Goal: Task Accomplishment & Management: Use online tool/utility

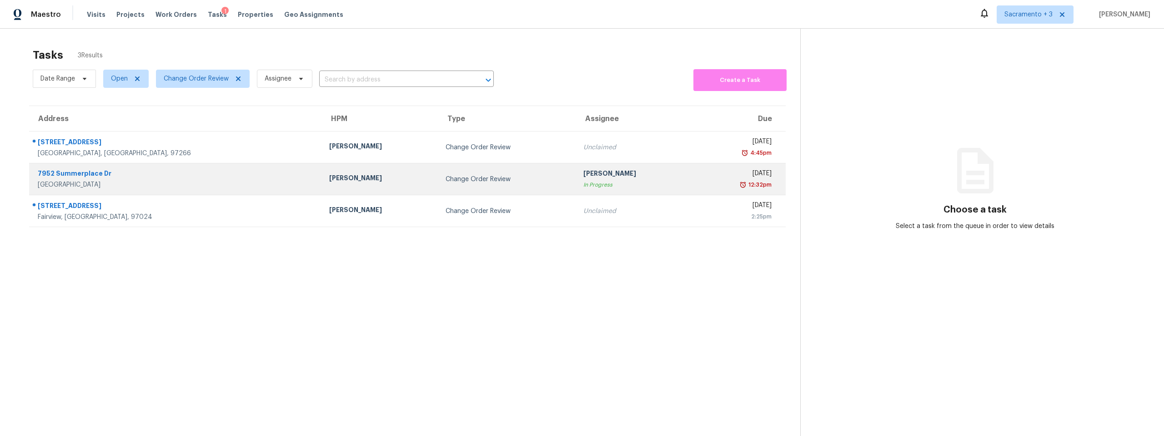
click at [96, 174] on div "7952 Summerplace Dr" at bounding box center [176, 174] width 277 height 11
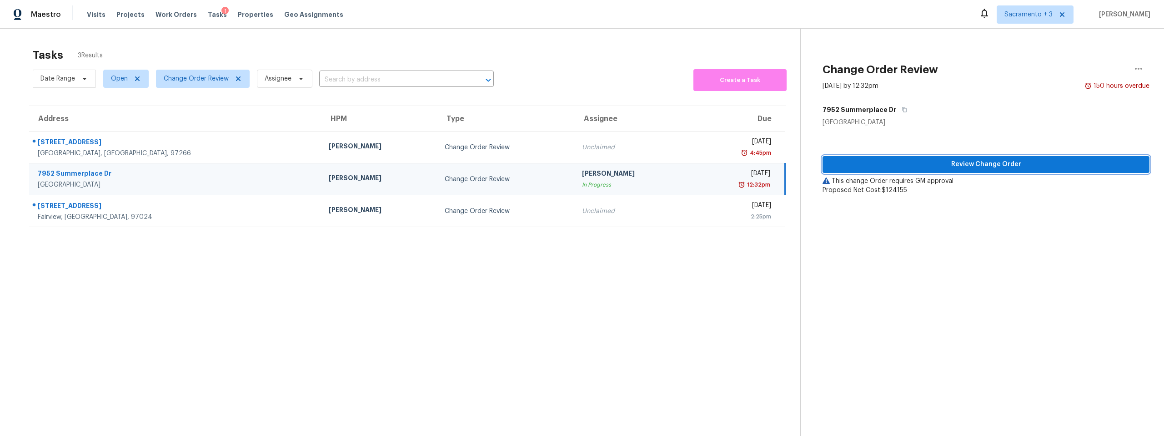
click at [978, 161] on span "Review Change Order" at bounding box center [986, 164] width 312 height 11
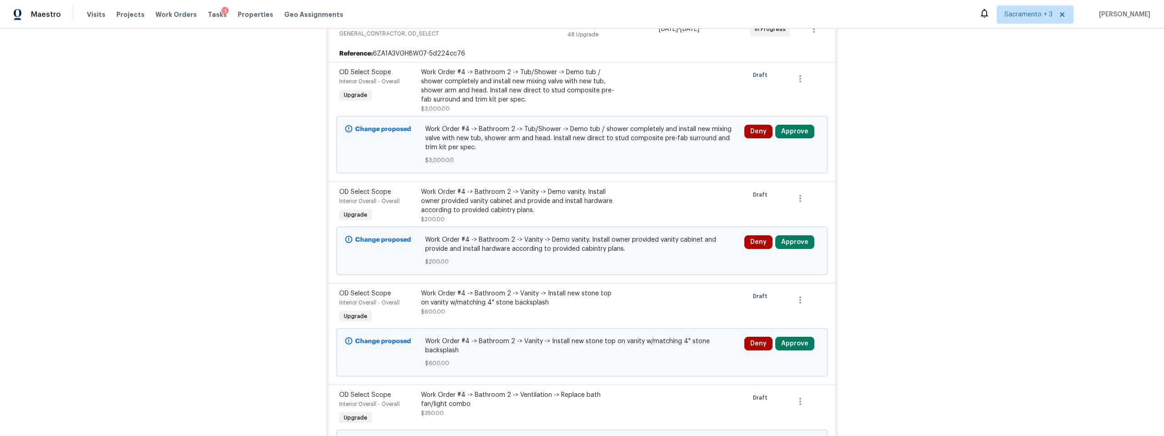
scroll to position [5602, 0]
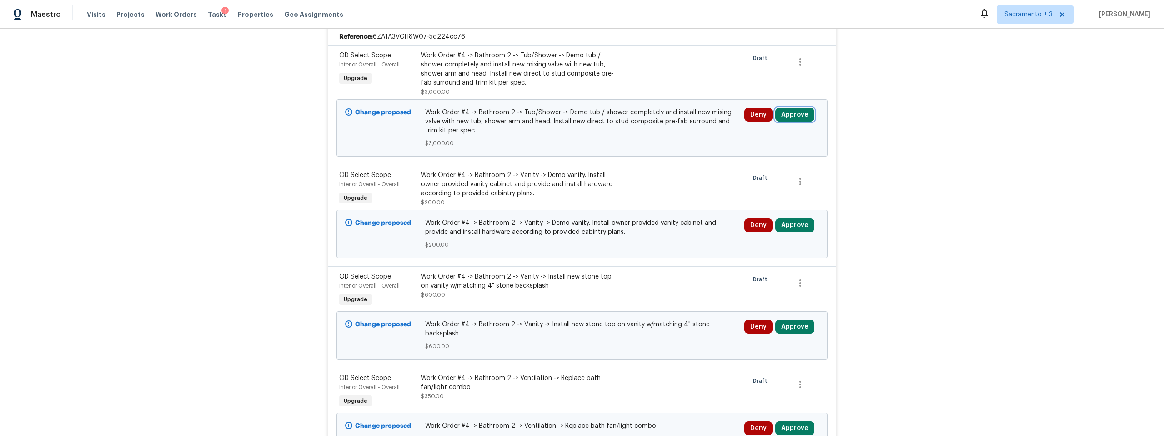
click at [794, 117] on button "Approve" at bounding box center [794, 115] width 39 height 14
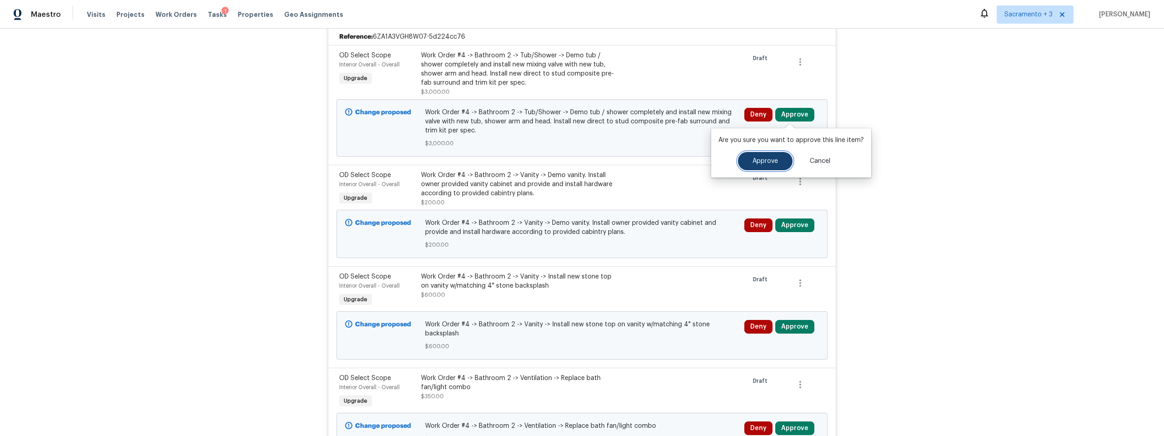
click at [770, 165] on button "Approve" at bounding box center [765, 161] width 55 height 18
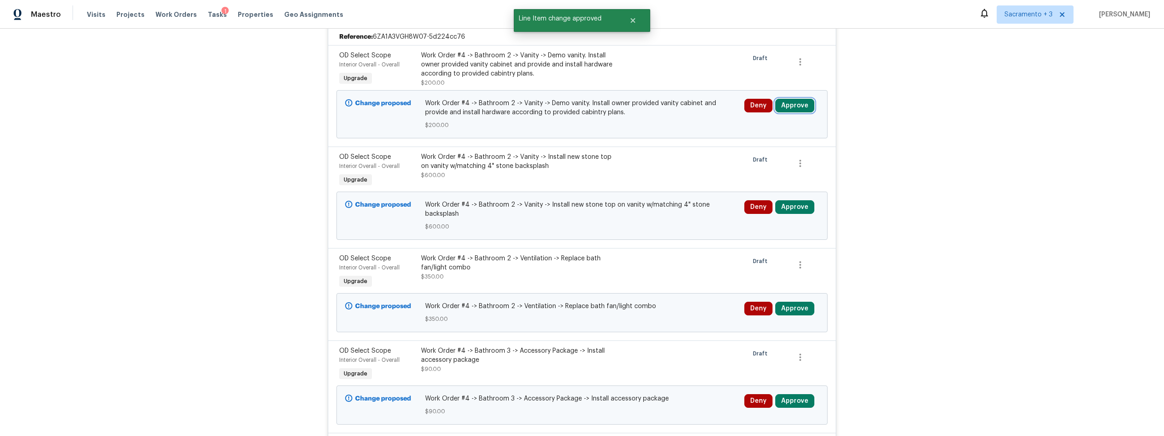
click at [791, 105] on button "Approve" at bounding box center [794, 106] width 39 height 14
click at [743, 156] on button "Approve" at bounding box center [765, 152] width 55 height 18
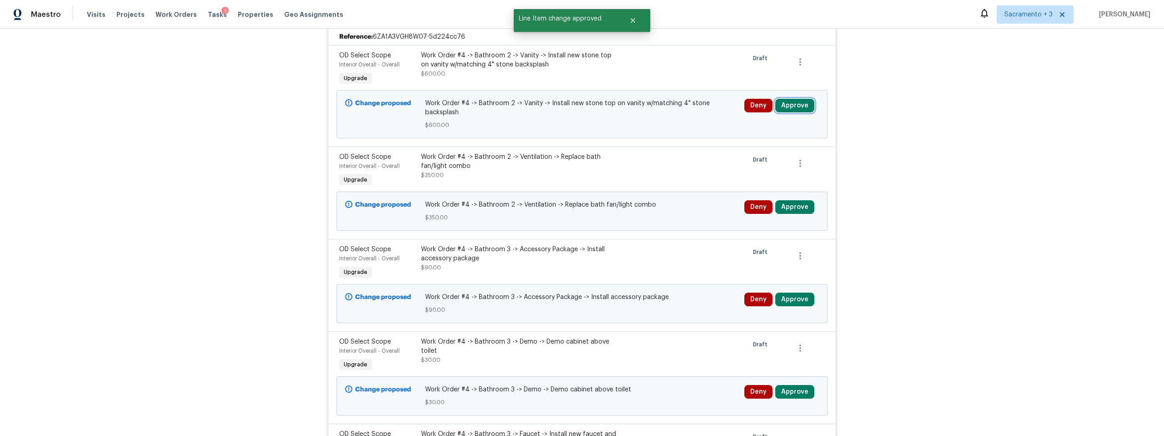
click at [794, 106] on button "Approve" at bounding box center [794, 106] width 39 height 14
click at [787, 107] on button "Approve" at bounding box center [794, 106] width 39 height 14
click at [753, 155] on span "Draft" at bounding box center [762, 159] width 18 height 9
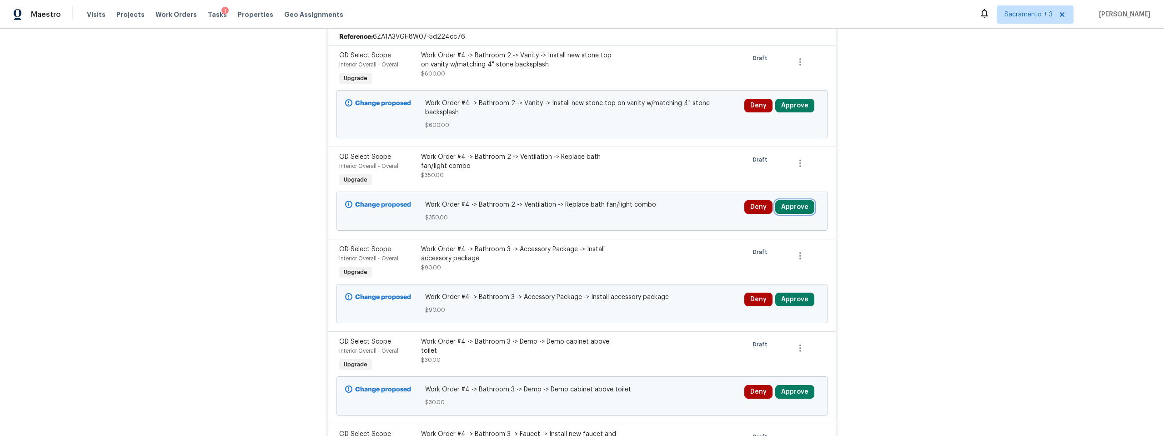
click at [784, 200] on button "Approve" at bounding box center [794, 207] width 39 height 14
click at [640, 205] on button "Approve" at bounding box center [661, 206] width 55 height 18
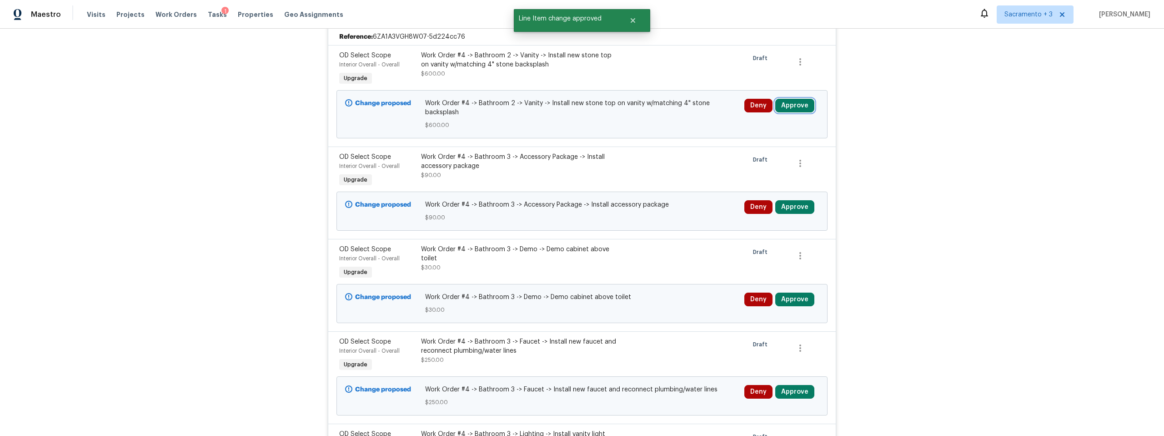
click at [786, 106] on button "Approve" at bounding box center [794, 106] width 39 height 14
click at [761, 151] on span "Approve" at bounding box center [765, 152] width 25 height 7
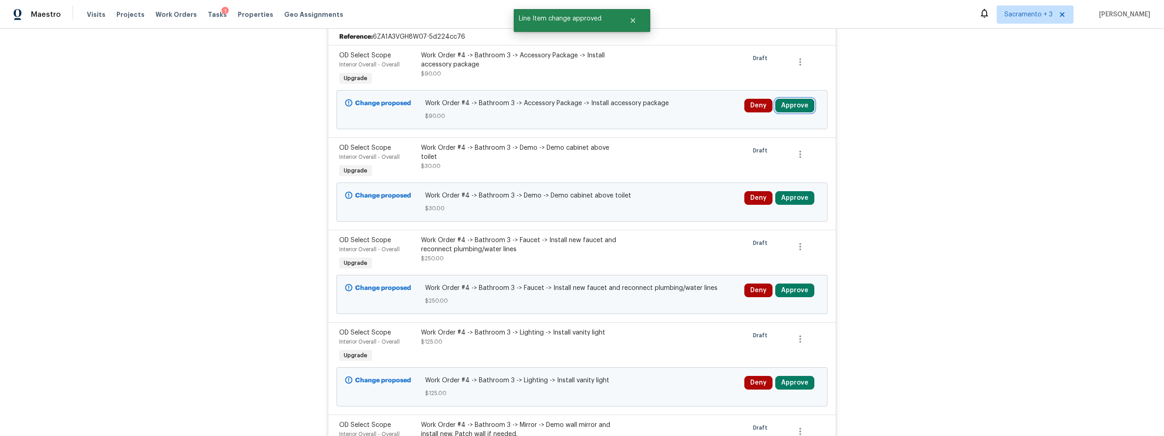
click at [785, 105] on button "Approve" at bounding box center [794, 106] width 39 height 14
click at [759, 155] on span "Approve" at bounding box center [765, 152] width 25 height 7
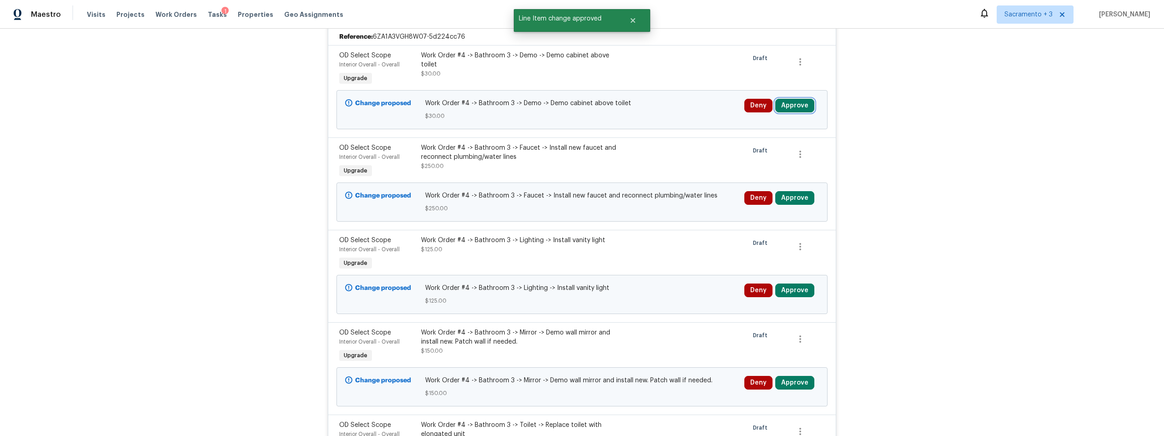
click at [782, 106] on button "Approve" at bounding box center [794, 106] width 39 height 14
click at [753, 152] on span "Approve" at bounding box center [765, 152] width 25 height 7
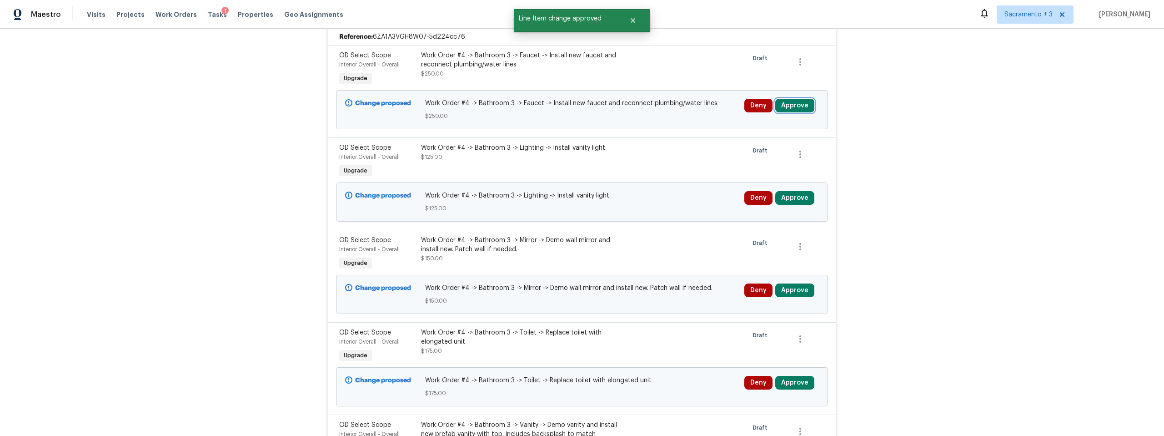
click at [784, 107] on button "Approve" at bounding box center [794, 106] width 39 height 14
click at [749, 148] on button "Approve" at bounding box center [765, 152] width 55 height 18
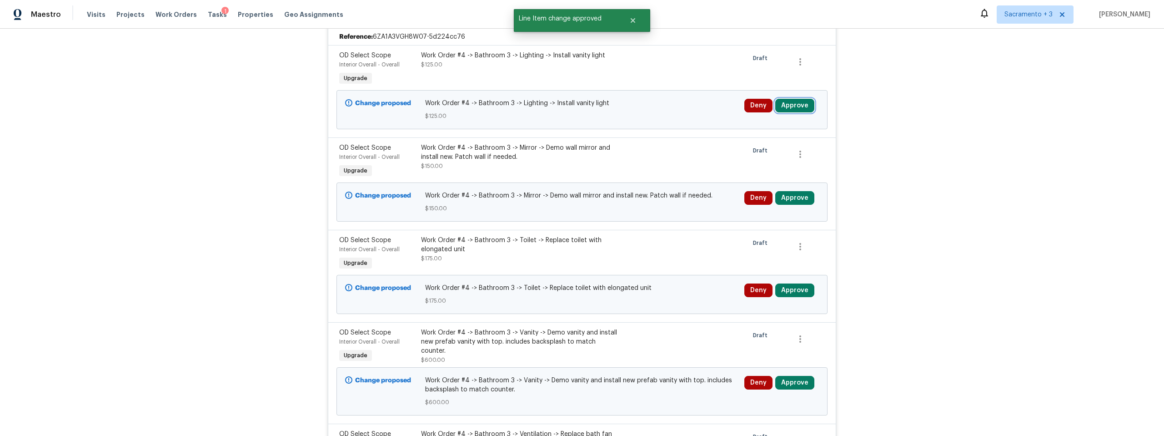
click at [785, 103] on button "Approve" at bounding box center [794, 106] width 39 height 14
click at [764, 150] on span "Approve" at bounding box center [765, 152] width 25 height 7
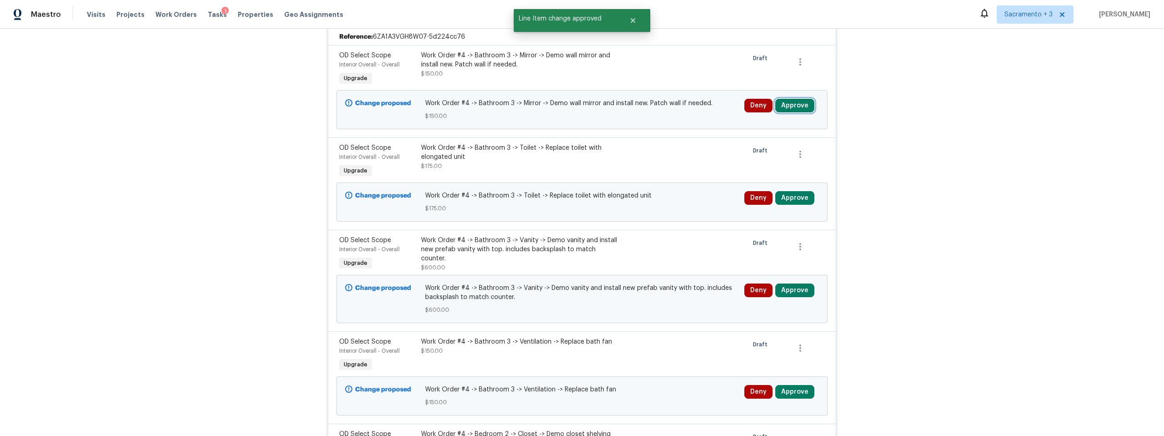
click at [783, 110] on button "Approve" at bounding box center [794, 106] width 39 height 14
click at [753, 154] on span "Approve" at bounding box center [765, 152] width 25 height 7
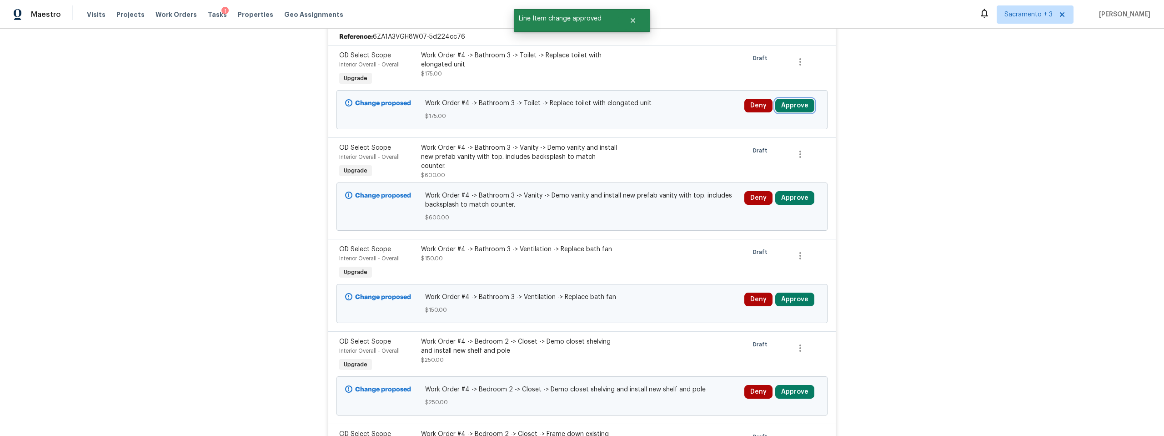
click at [787, 106] on button "Approve" at bounding box center [794, 106] width 39 height 14
click at [777, 148] on button "Approve" at bounding box center [765, 152] width 55 height 18
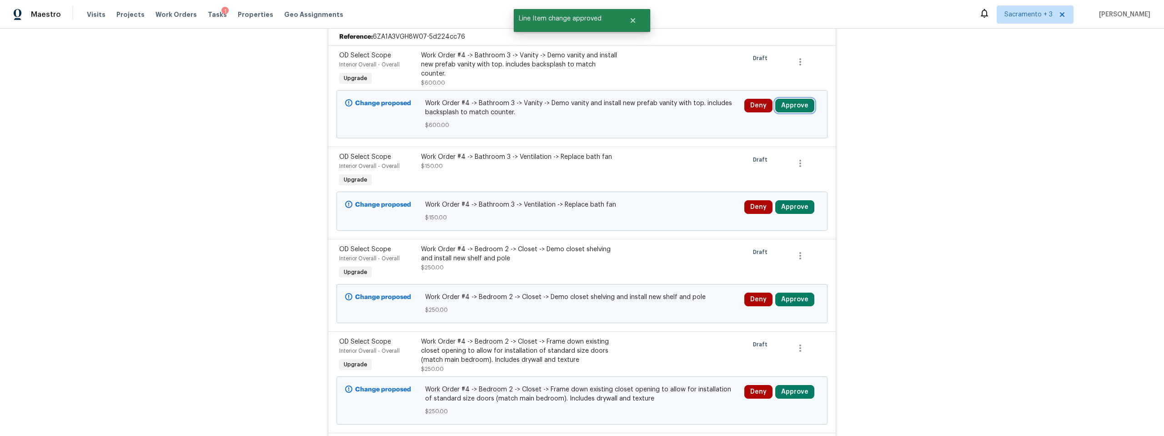
click at [785, 106] on button "Approve" at bounding box center [794, 106] width 39 height 14
click at [774, 149] on span "Approve" at bounding box center [765, 152] width 25 height 7
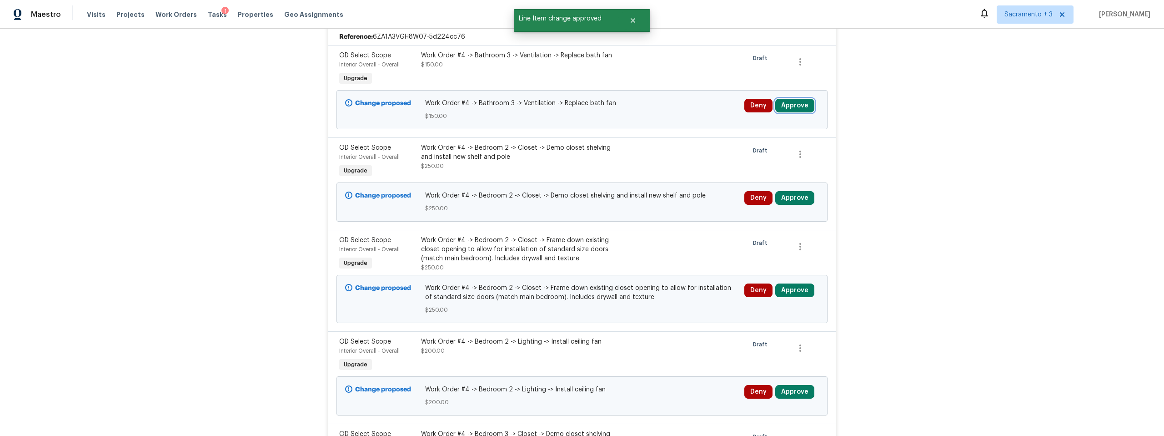
click at [789, 106] on button "Approve" at bounding box center [794, 106] width 39 height 14
click at [774, 151] on span "Approve" at bounding box center [765, 152] width 25 height 7
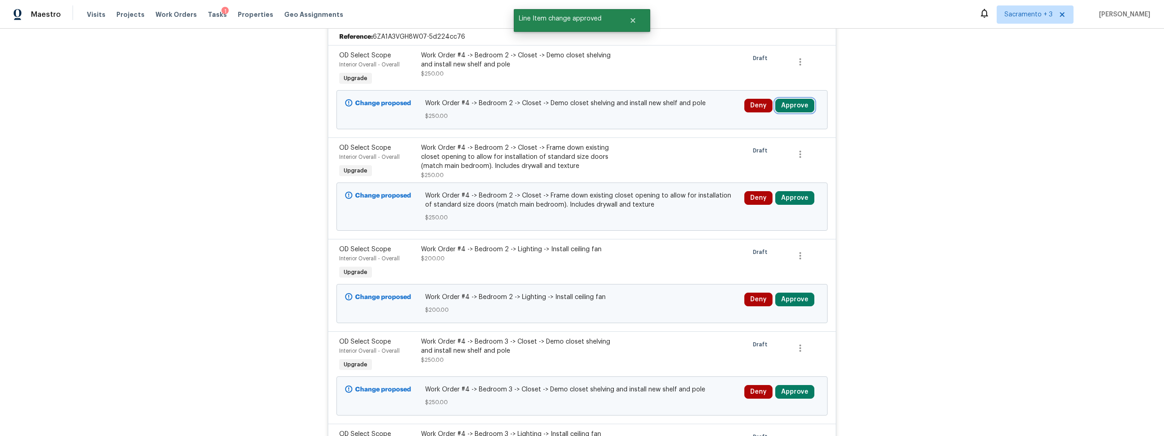
click at [784, 109] on button "Approve" at bounding box center [794, 106] width 39 height 14
click at [754, 154] on span "Approve" at bounding box center [765, 152] width 25 height 7
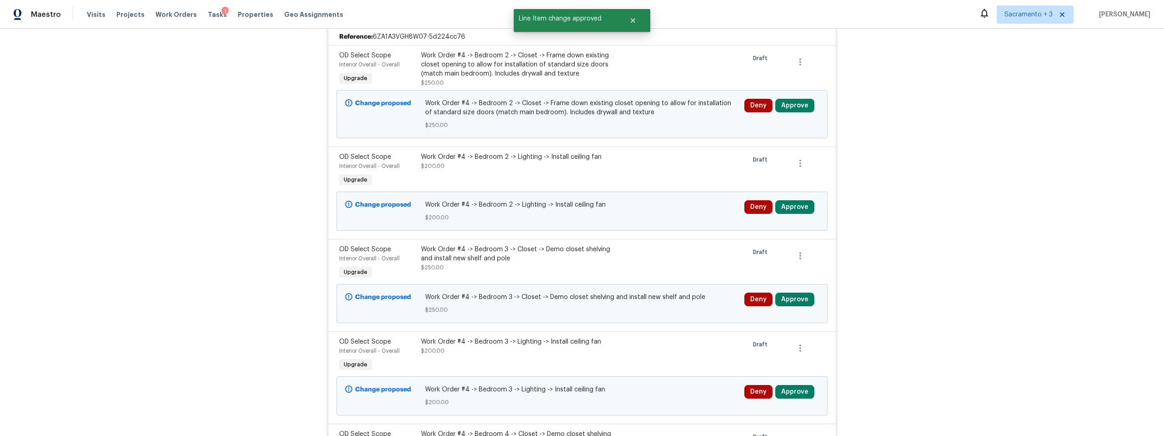
click at [781, 168] on div "Draft" at bounding box center [766, 171] width 41 height 42
click at [789, 106] on button "Approve" at bounding box center [794, 106] width 39 height 14
click at [768, 153] on span "Approve" at bounding box center [765, 152] width 25 height 7
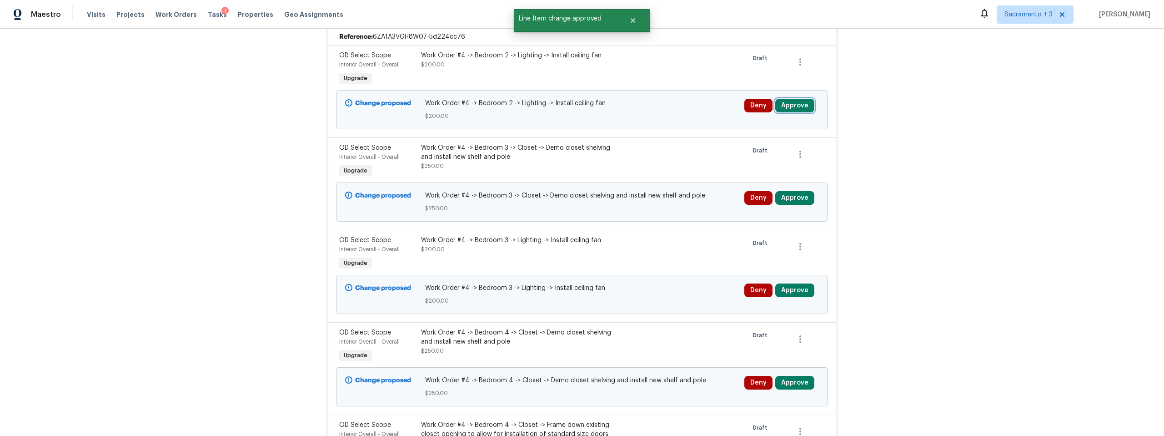
click at [787, 104] on button "Approve" at bounding box center [794, 106] width 39 height 14
click at [761, 149] on span "Approve" at bounding box center [765, 152] width 25 height 7
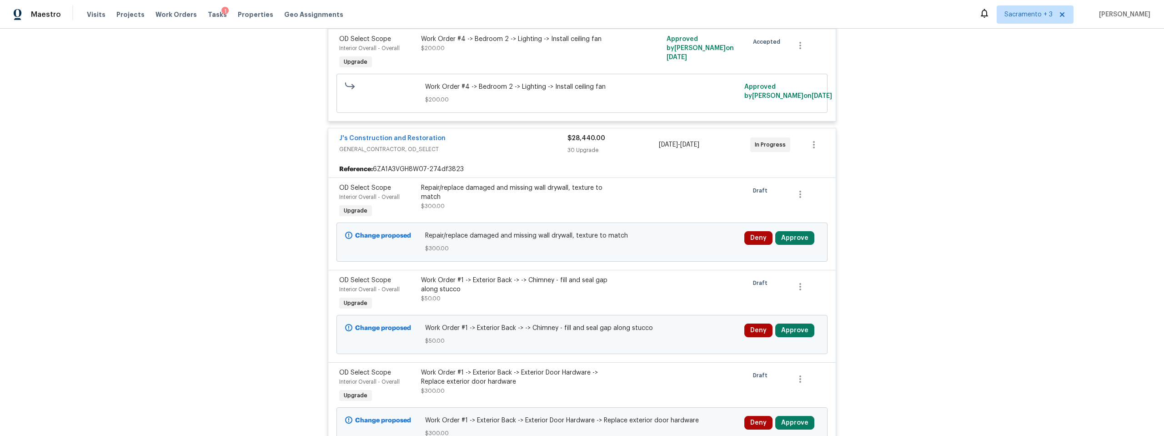
scroll to position [10259, 0]
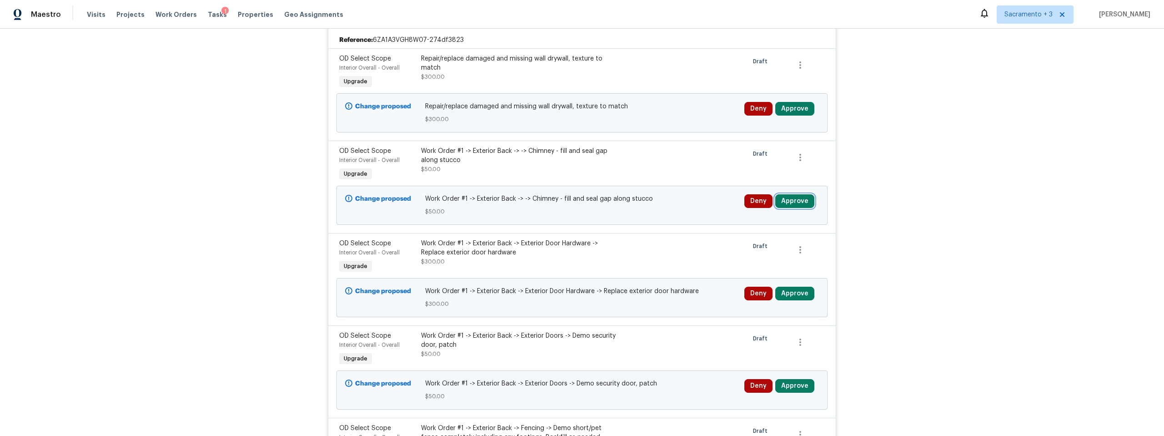
click at [800, 195] on button "Approve" at bounding box center [794, 201] width 39 height 14
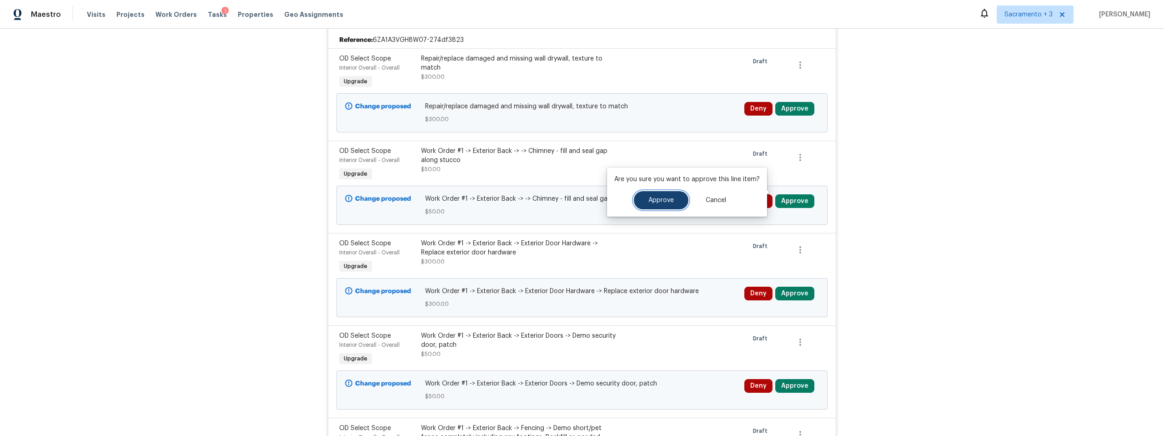
click at [666, 206] on button "Approve" at bounding box center [661, 200] width 55 height 18
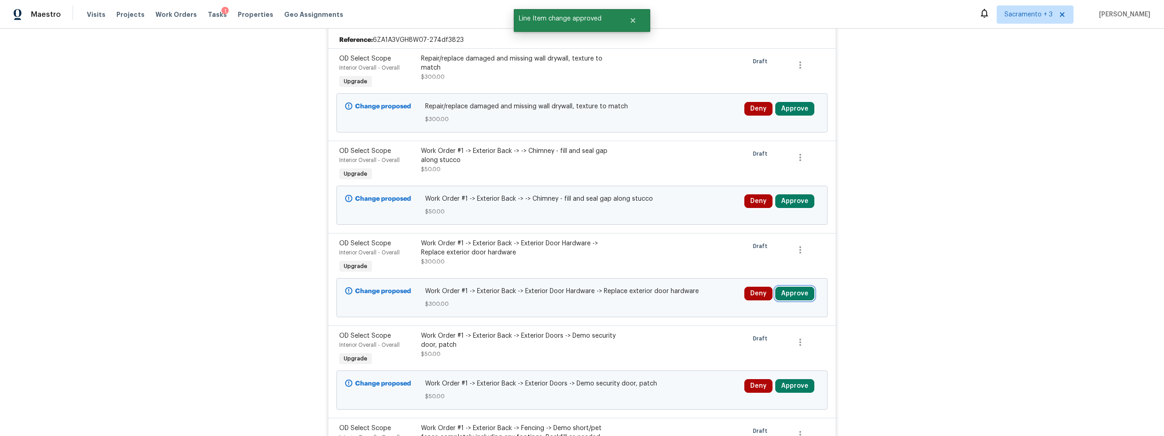
click at [794, 286] on button "Approve" at bounding box center [794, 293] width 39 height 14
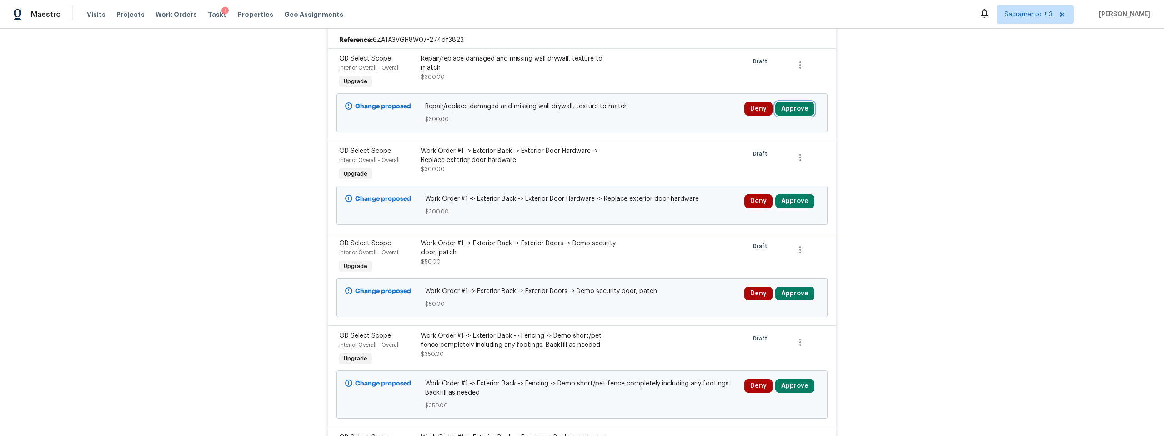
click at [794, 102] on button "Approve" at bounding box center [794, 109] width 39 height 14
click at [774, 144] on span "Approve" at bounding box center [765, 146] width 25 height 7
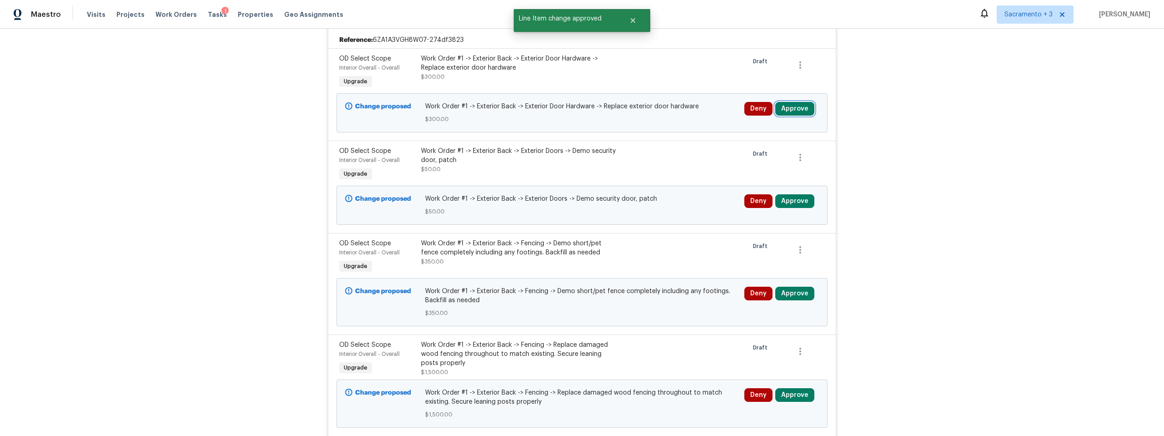
click at [783, 102] on button "Approve" at bounding box center [794, 109] width 39 height 14
click at [771, 144] on div "Are you sure you want to approve this line item? Approve Cancel" at bounding box center [791, 137] width 160 height 49
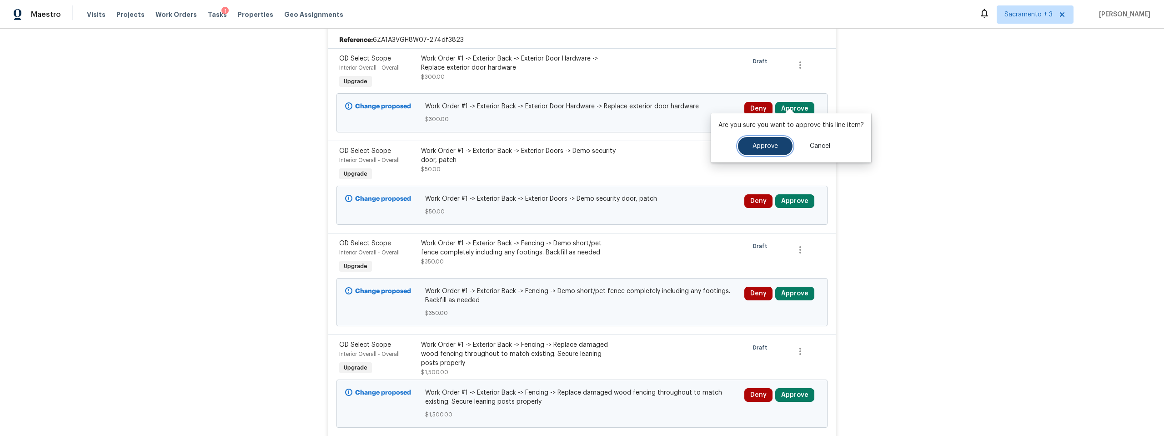
click at [771, 144] on span "Approve" at bounding box center [765, 146] width 25 height 7
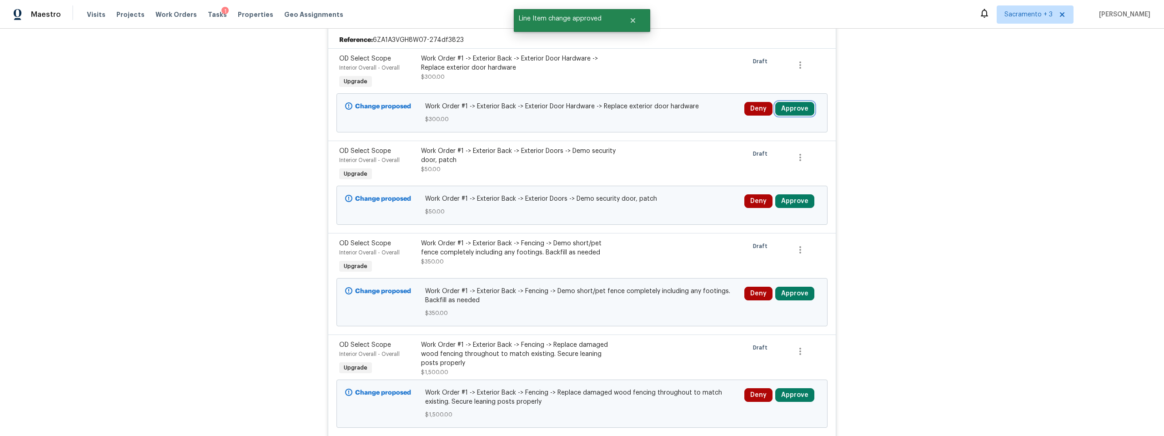
click at [784, 102] on button "Approve" at bounding box center [794, 109] width 39 height 14
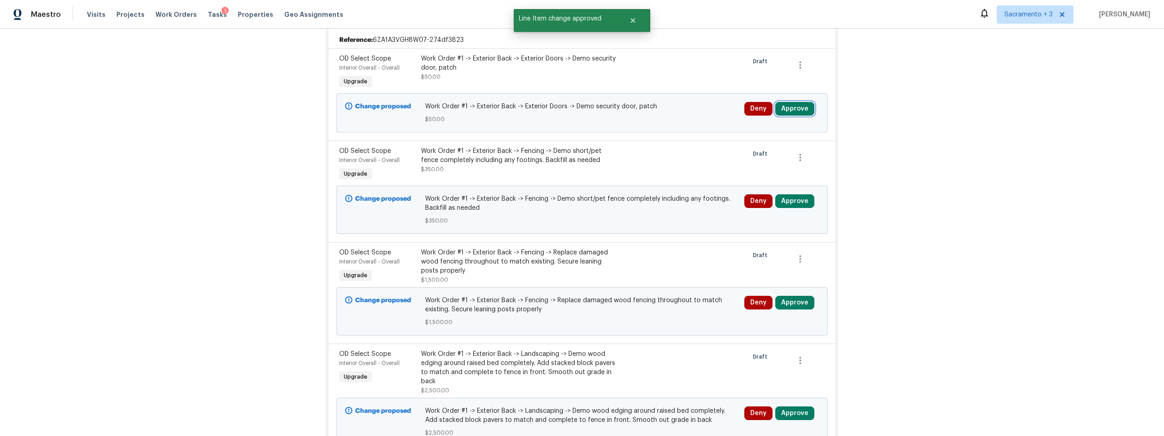
click at [798, 103] on button "Approve" at bounding box center [794, 109] width 39 height 14
click at [775, 145] on div "Are you sure you want to approve this line item? Approve Cancel" at bounding box center [791, 137] width 160 height 49
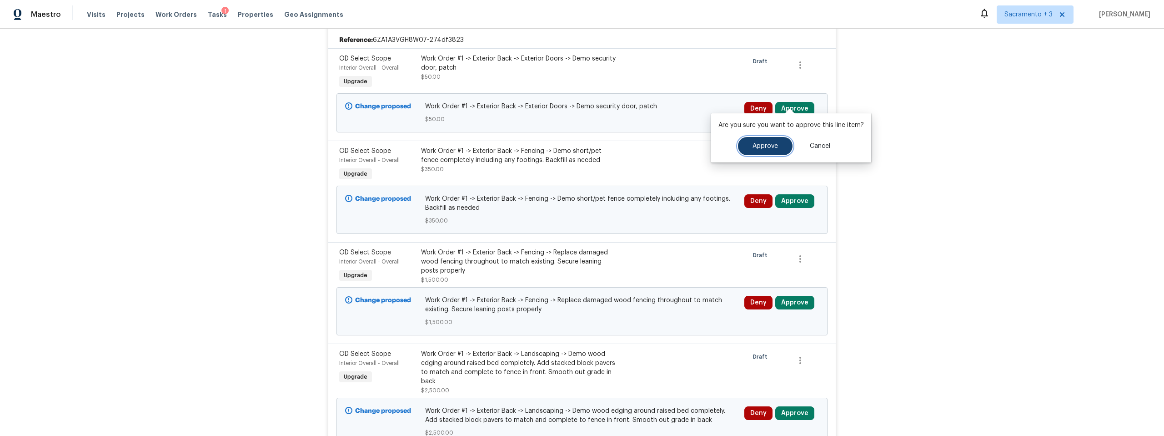
click at [754, 146] on span "Approve" at bounding box center [765, 146] width 25 height 7
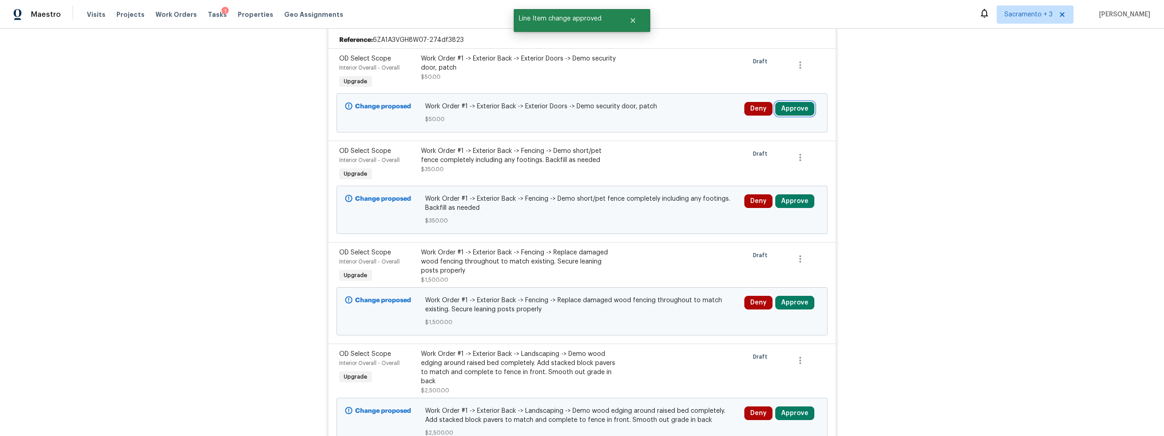
click at [785, 102] on button "Approve" at bounding box center [794, 109] width 39 height 14
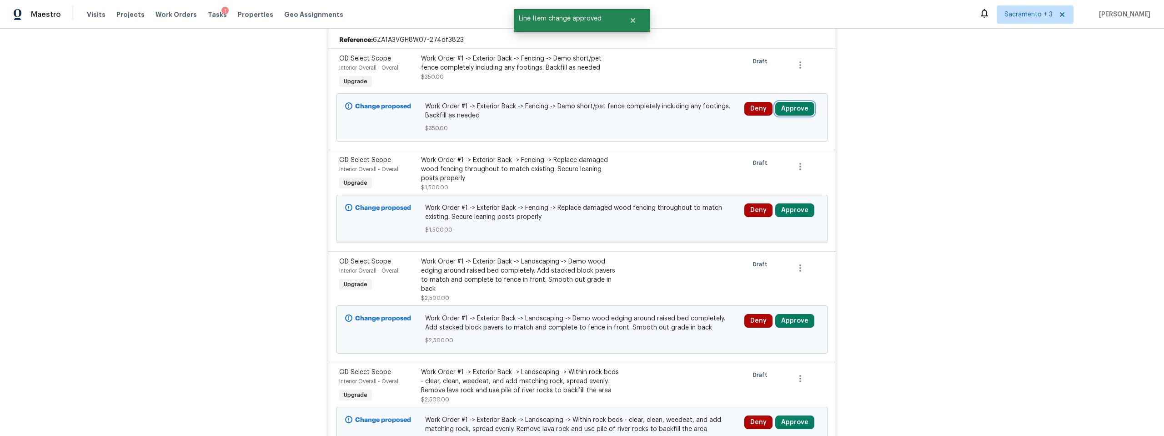
click at [795, 104] on button "Approve" at bounding box center [794, 109] width 39 height 14
click at [752, 147] on div "Are you sure you want to approve this line item? Approve Cancel" at bounding box center [791, 137] width 160 height 49
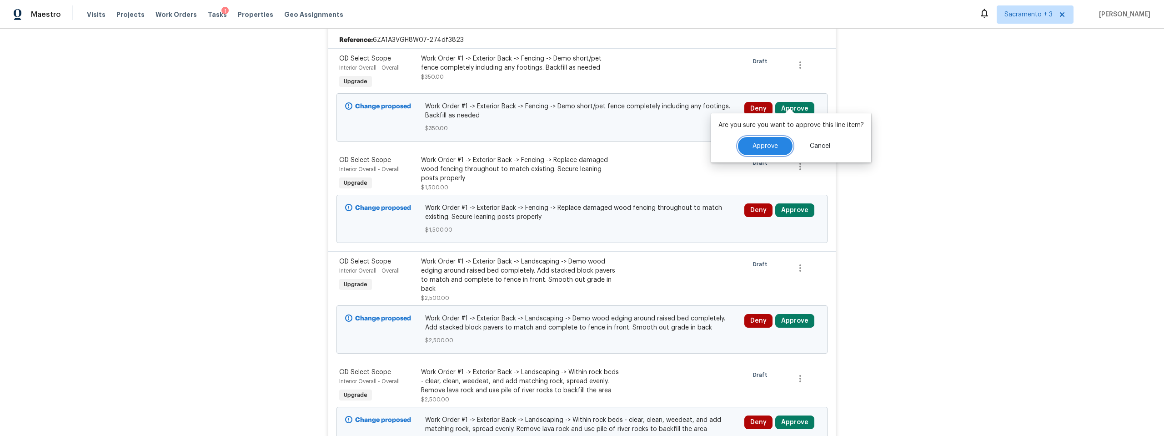
click at [753, 147] on span "Approve" at bounding box center [765, 146] width 25 height 7
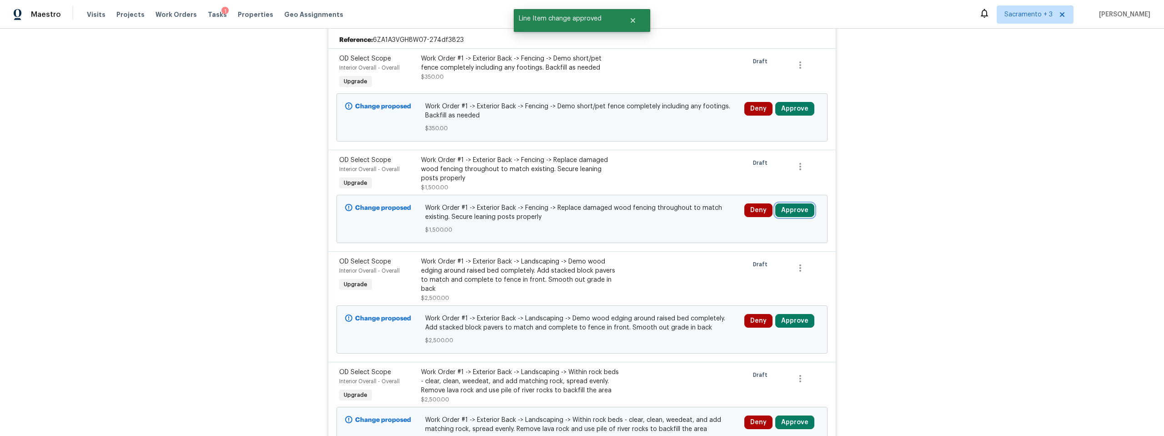
click at [794, 203] on button "Approve" at bounding box center [794, 210] width 39 height 14
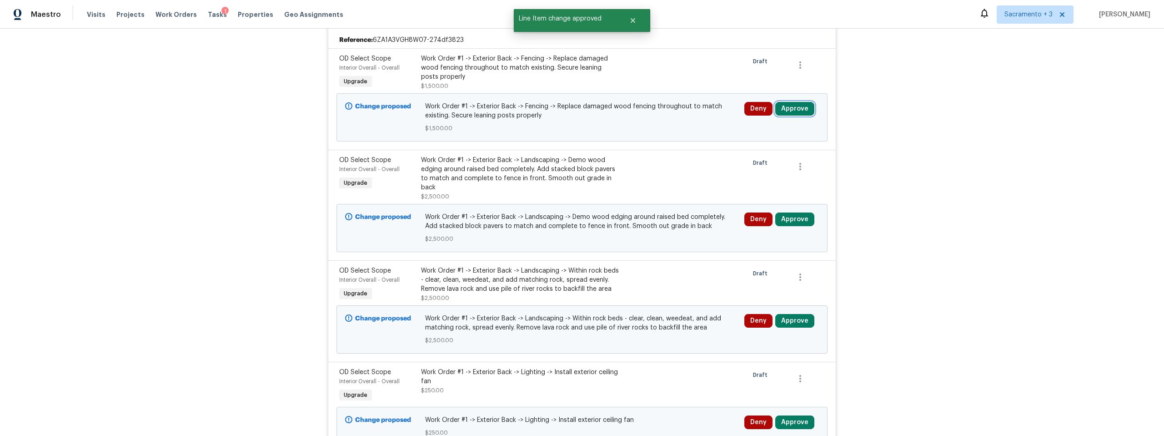
click at [798, 102] on button "Approve" at bounding box center [794, 109] width 39 height 14
click at [770, 145] on div "Are you sure you want to approve this line item? Approve Cancel" at bounding box center [791, 137] width 160 height 49
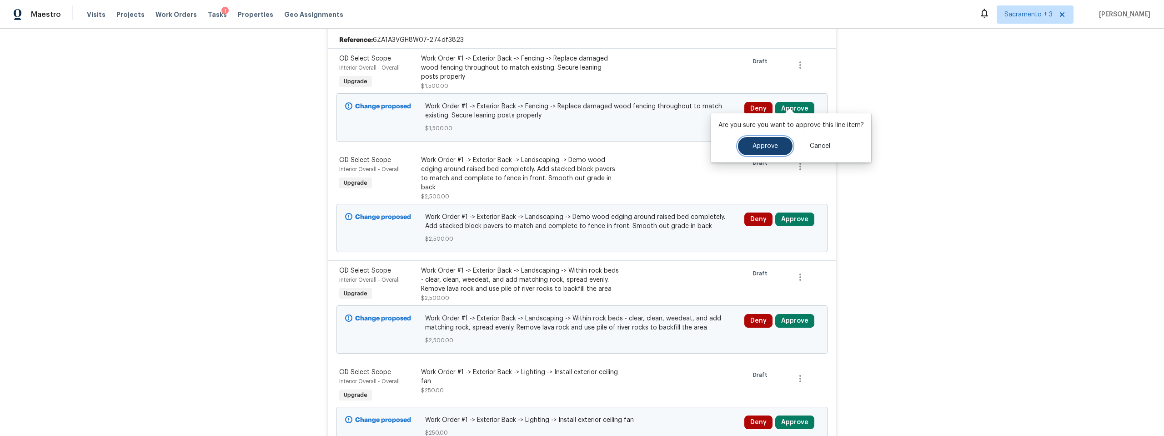
click at [753, 147] on span "Approve" at bounding box center [765, 146] width 25 height 7
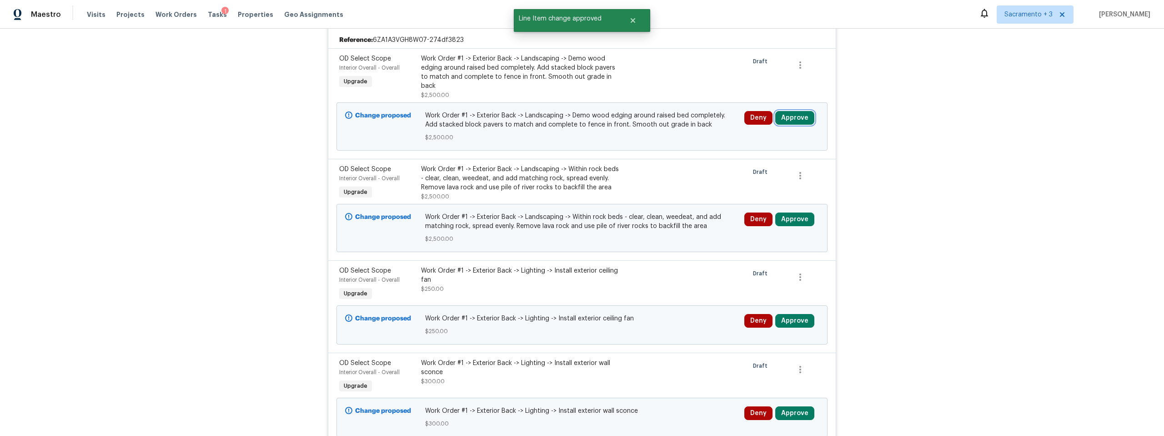
click at [781, 111] on button "Approve" at bounding box center [794, 118] width 39 height 14
click at [764, 152] on span "Approve" at bounding box center [765, 155] width 25 height 7
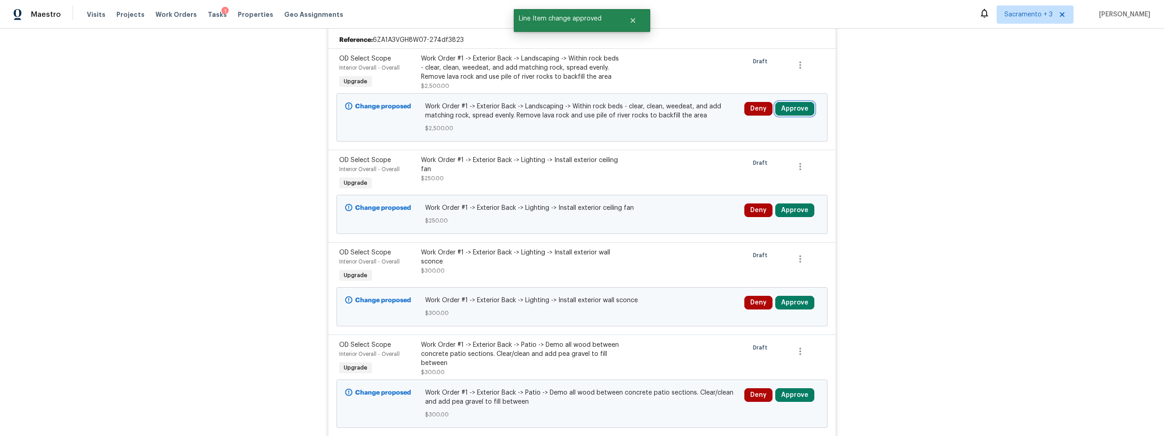
click at [786, 116] on button "Approve" at bounding box center [794, 109] width 39 height 14
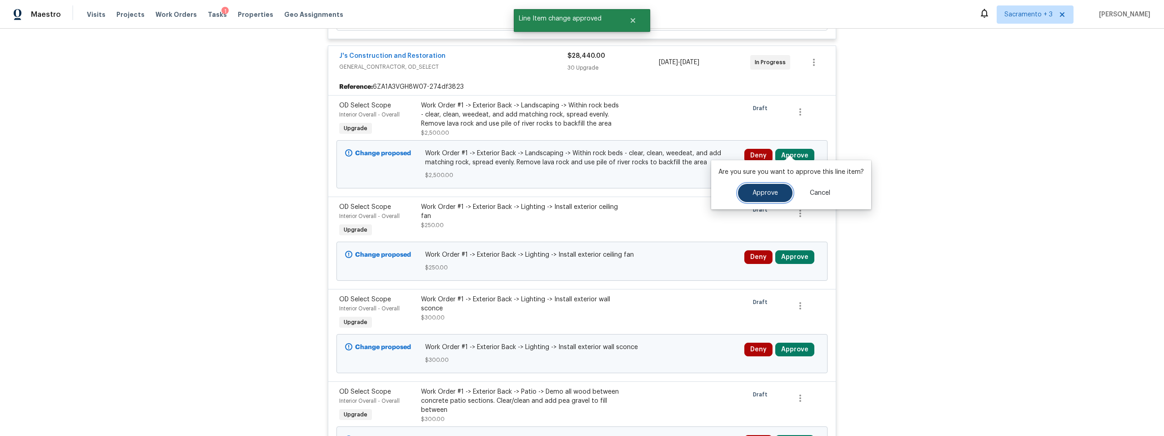
click at [767, 192] on span "Approve" at bounding box center [765, 193] width 25 height 7
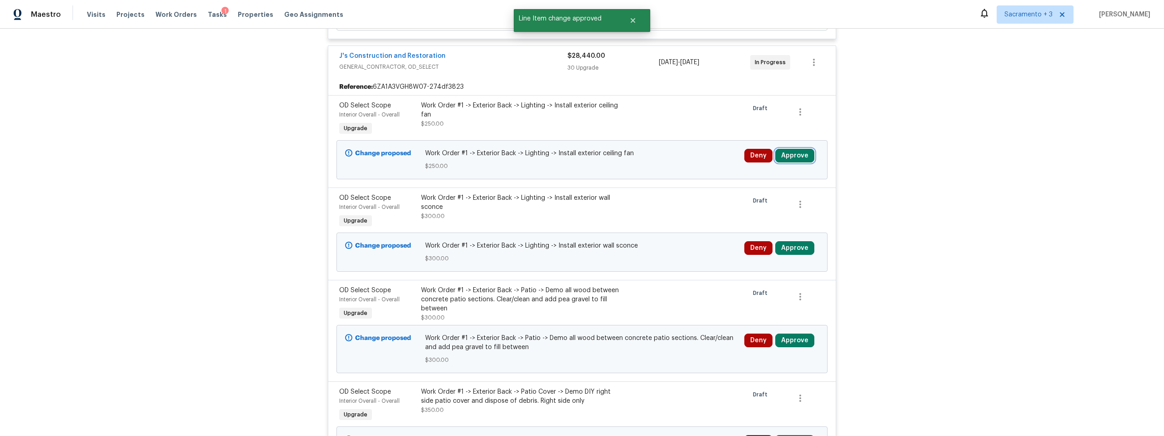
click at [785, 149] on button "Approve" at bounding box center [794, 156] width 39 height 14
click at [764, 194] on div "Are you sure you want to approve this line item? Approve Cancel" at bounding box center [791, 184] width 160 height 49
click at [764, 194] on span "Approve" at bounding box center [765, 193] width 25 height 7
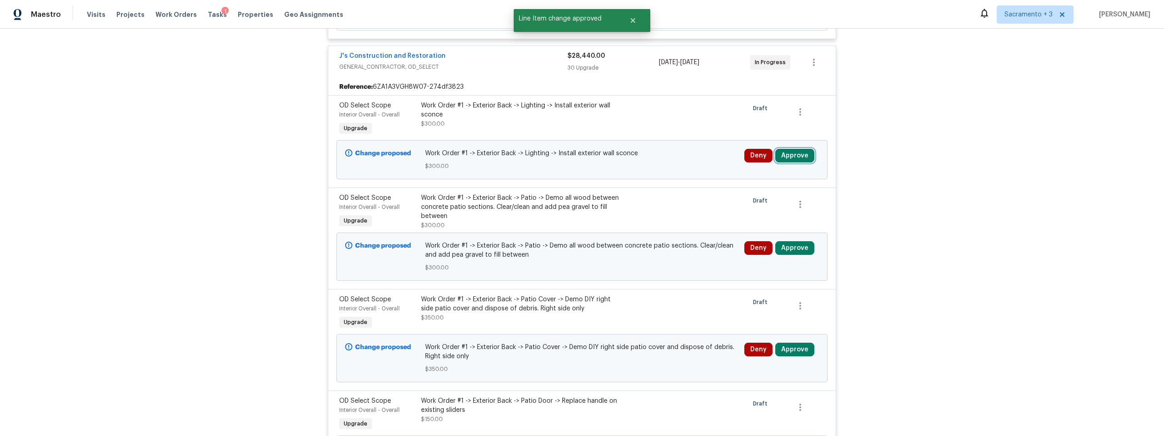
click at [796, 149] on button "Approve" at bounding box center [794, 156] width 39 height 14
click at [773, 191] on div "Are you sure you want to approve this line item? Approve Cancel" at bounding box center [791, 184] width 160 height 49
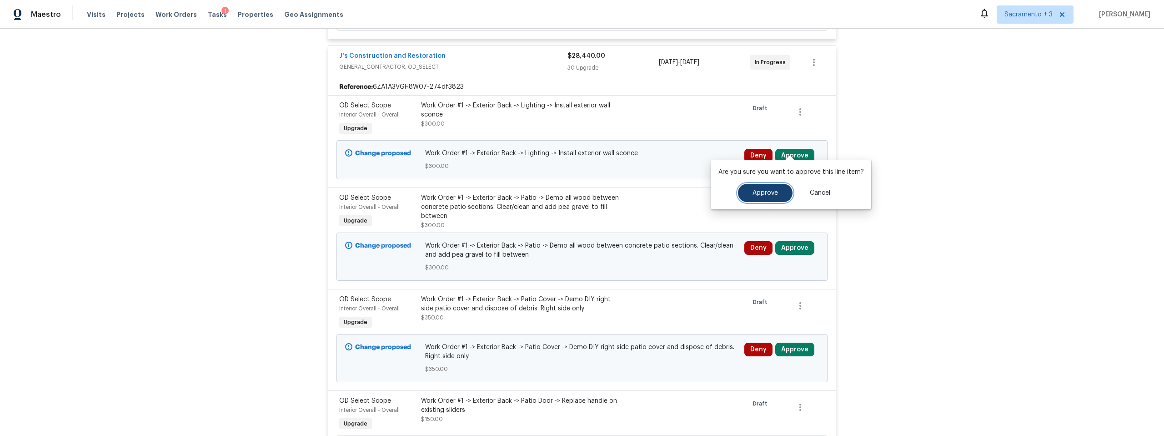
click at [769, 195] on span "Approve" at bounding box center [765, 193] width 25 height 7
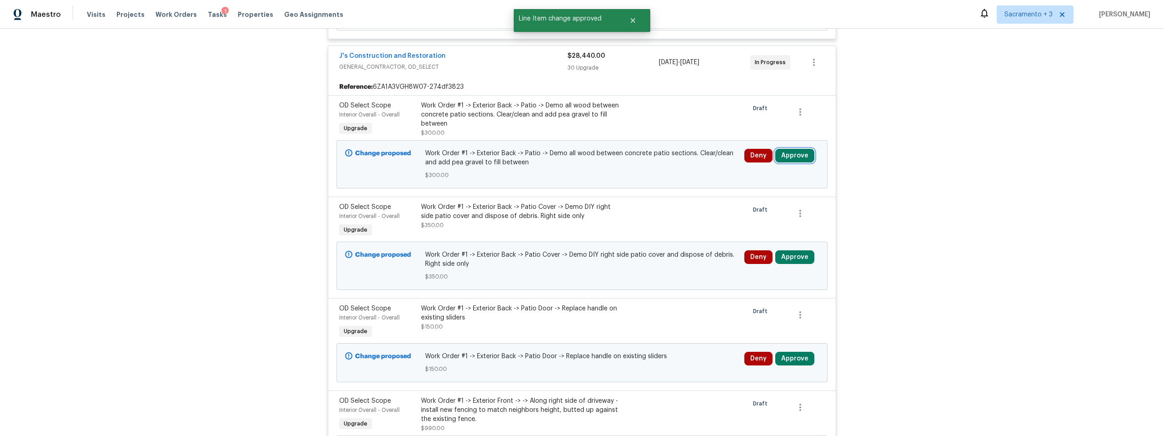
click at [784, 149] on button "Approve" at bounding box center [794, 156] width 39 height 14
click at [764, 192] on span "Approve" at bounding box center [765, 193] width 25 height 7
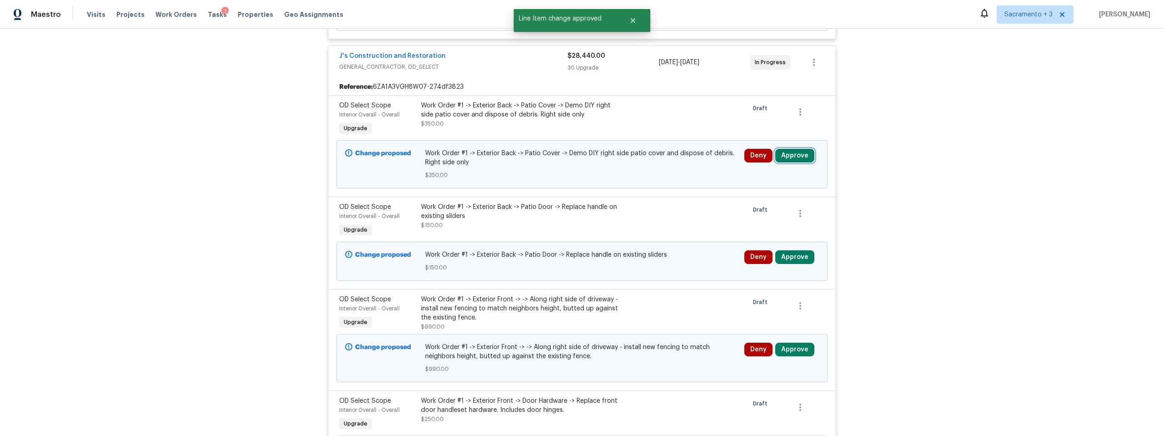
click at [798, 151] on button "Approve" at bounding box center [794, 156] width 39 height 14
click at [777, 189] on div "Are you sure you want to approve this line item? Approve Cancel" at bounding box center [791, 184] width 160 height 49
click at [774, 196] on button "Approve" at bounding box center [765, 193] width 55 height 18
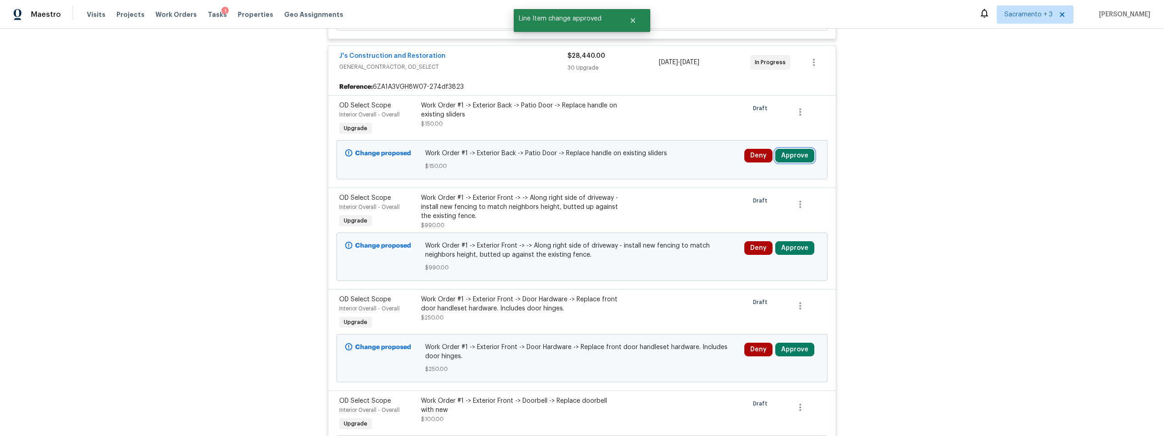
click at [781, 149] on button "Approve" at bounding box center [794, 156] width 39 height 14
click at [769, 191] on span "Approve" at bounding box center [765, 193] width 25 height 7
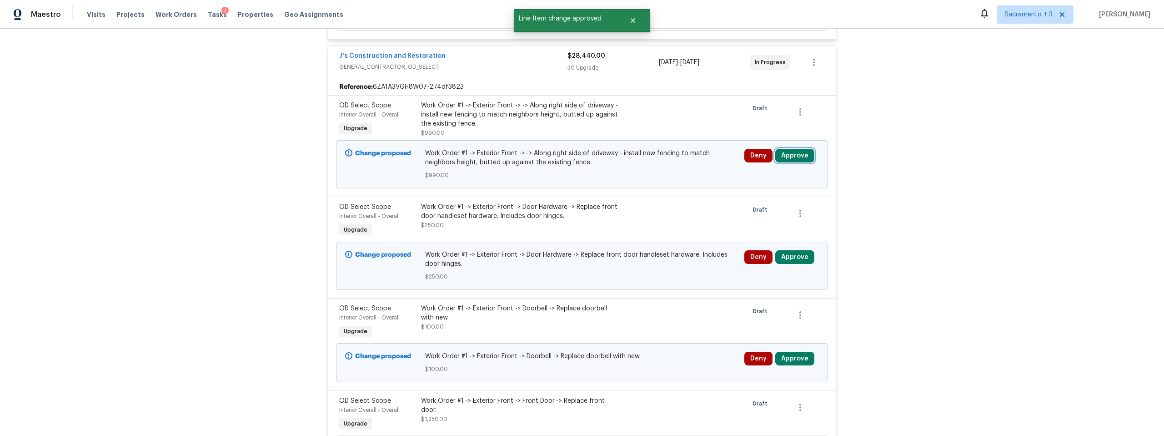
click at [794, 149] on button "Approve" at bounding box center [794, 156] width 39 height 14
click at [771, 190] on div "Are you sure you want to approve this line item? Approve Cancel" at bounding box center [791, 184] width 160 height 49
click at [771, 194] on span "Approve" at bounding box center [765, 193] width 25 height 7
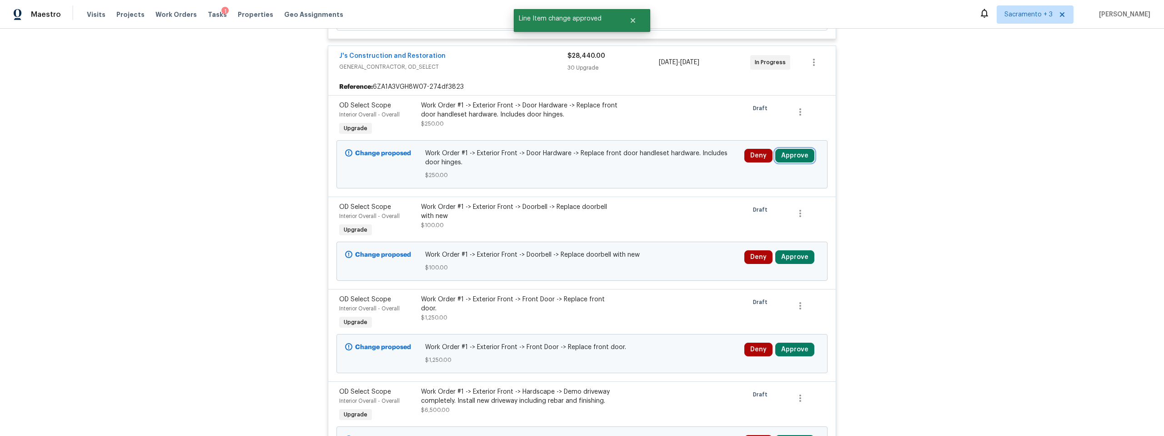
click at [794, 149] on button "Approve" at bounding box center [794, 156] width 39 height 14
click at [767, 191] on span "Approve" at bounding box center [765, 193] width 25 height 7
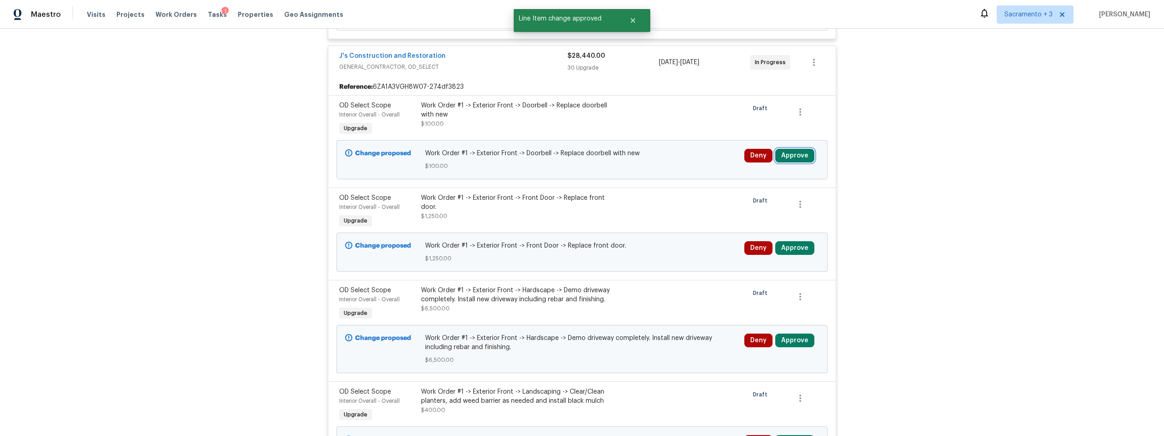
click at [790, 149] on button "Approve" at bounding box center [794, 156] width 39 height 14
click at [770, 190] on span "Approve" at bounding box center [765, 193] width 25 height 7
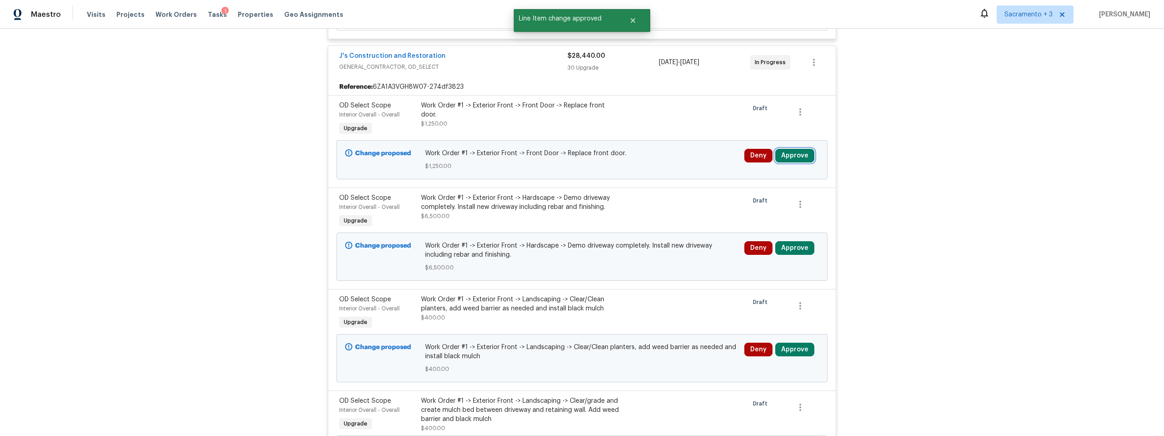
click at [789, 149] on button "Approve" at bounding box center [794, 156] width 39 height 14
click at [777, 188] on button "Approve" at bounding box center [765, 193] width 55 height 18
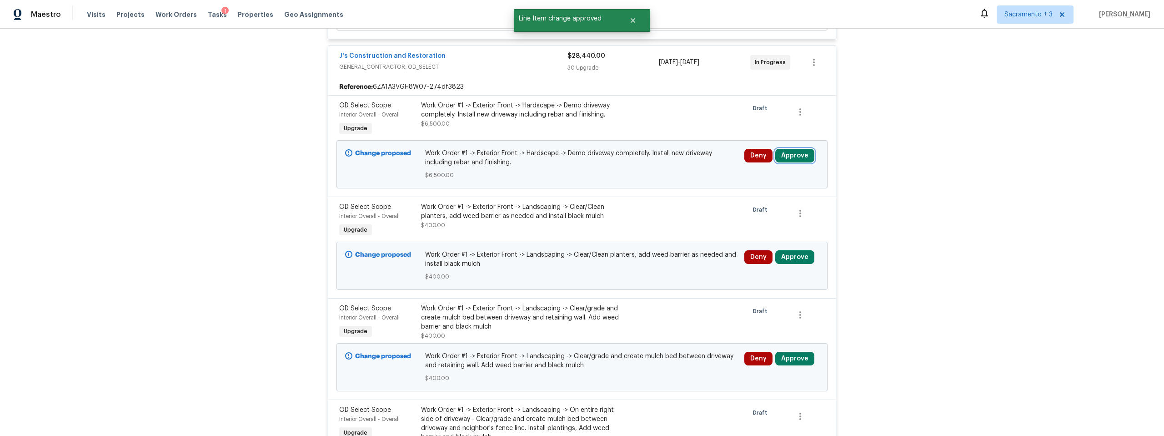
click at [784, 149] on button "Approve" at bounding box center [794, 156] width 39 height 14
click at [776, 191] on span "Approve" at bounding box center [765, 193] width 25 height 7
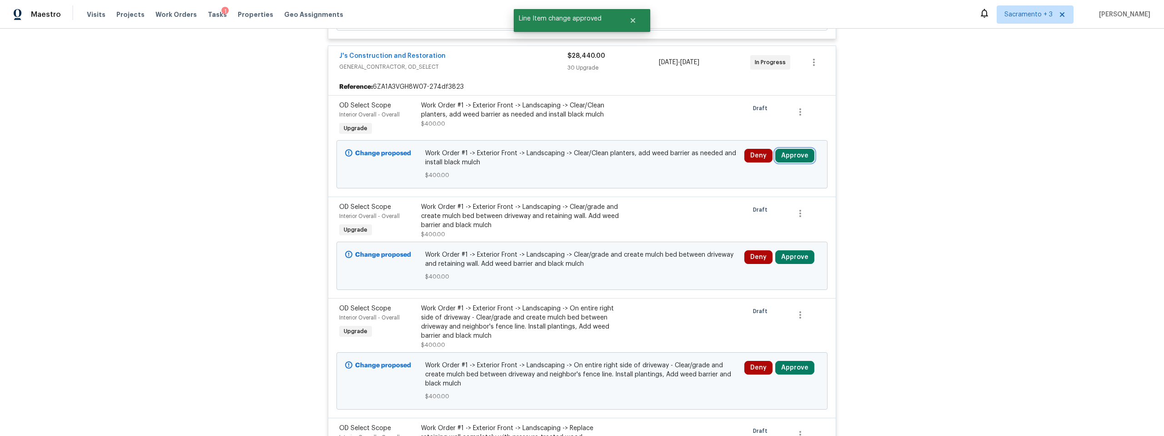
click at [788, 150] on button "Approve" at bounding box center [794, 156] width 39 height 14
click at [761, 191] on span "Approve" at bounding box center [765, 193] width 25 height 7
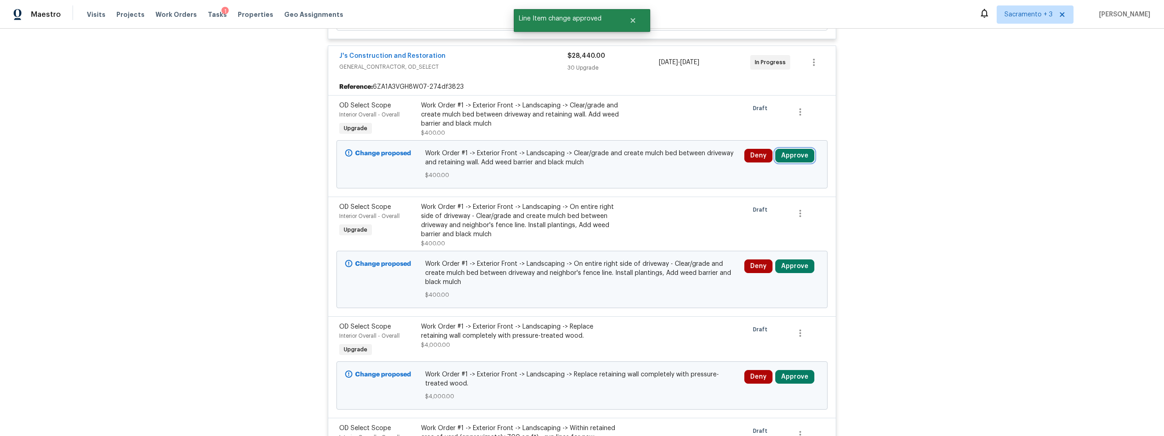
click at [796, 149] on button "Approve" at bounding box center [794, 156] width 39 height 14
click at [783, 193] on button "Approve" at bounding box center [765, 193] width 55 height 18
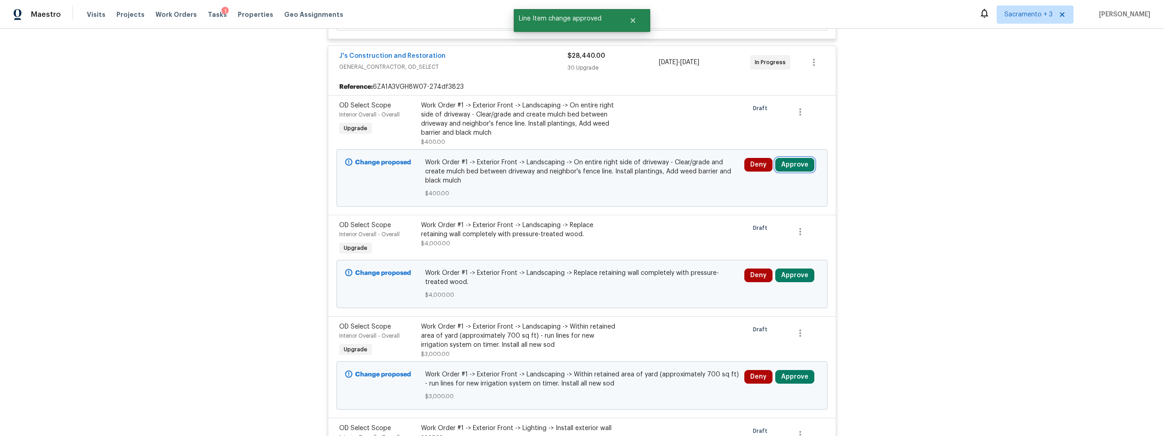
click at [785, 158] on button "Approve" at bounding box center [794, 165] width 39 height 14
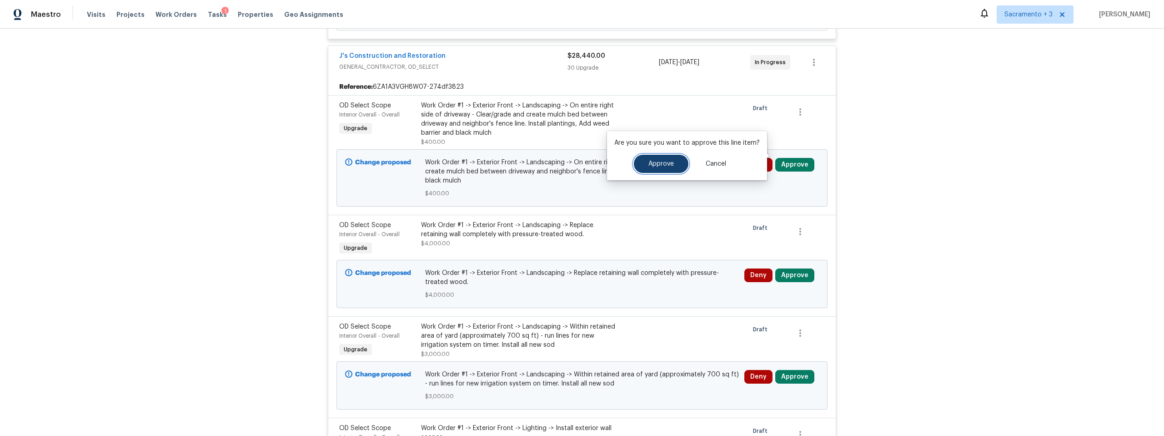
click at [650, 169] on button "Approve" at bounding box center [661, 164] width 55 height 18
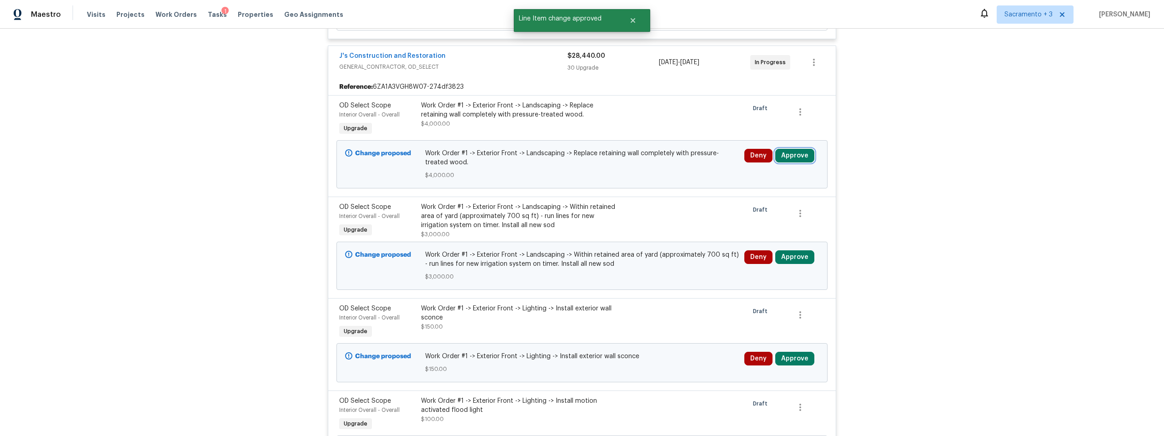
click at [801, 149] on button "Approve" at bounding box center [794, 156] width 39 height 14
click at [767, 195] on span "Approve" at bounding box center [765, 193] width 25 height 7
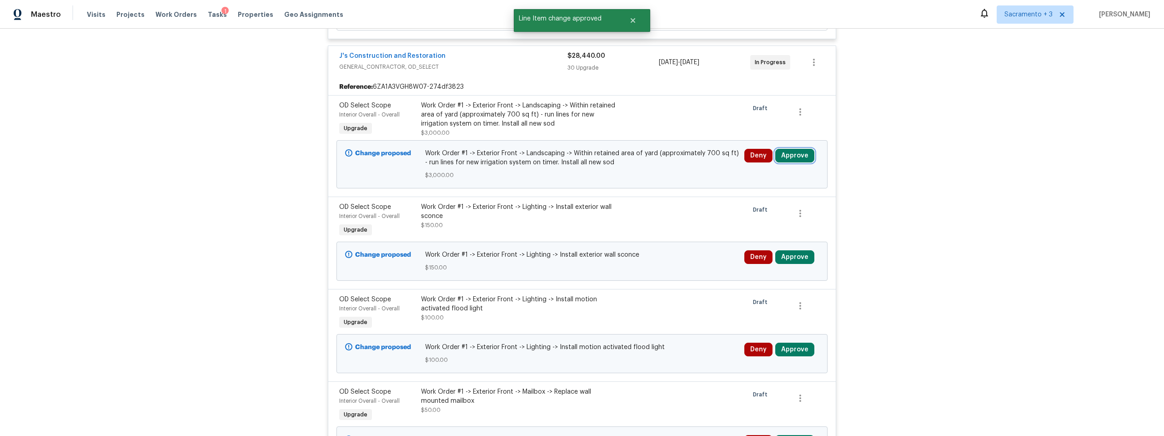
click at [795, 149] on button "Approve" at bounding box center [794, 156] width 39 height 14
click at [777, 191] on button "Approve" at bounding box center [765, 193] width 55 height 18
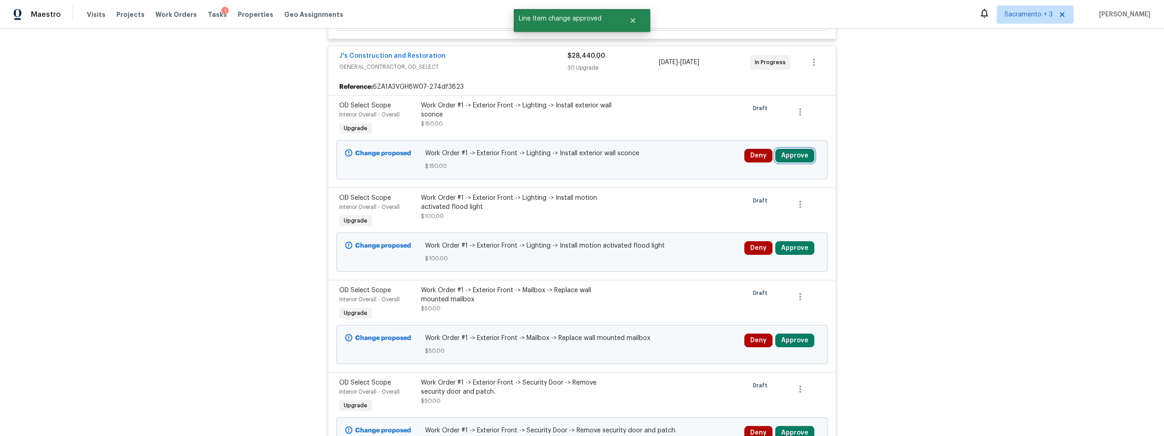
click at [782, 149] on button "Approve" at bounding box center [794, 156] width 39 height 14
click at [774, 193] on span "Approve" at bounding box center [765, 193] width 25 height 7
click at [786, 151] on button "Approve" at bounding box center [794, 156] width 39 height 14
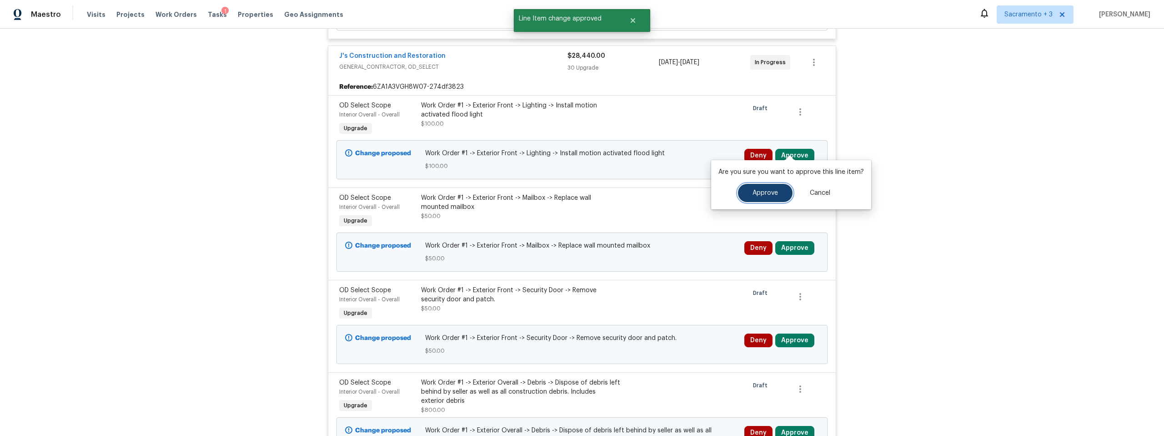
click at [776, 187] on button "Approve" at bounding box center [765, 193] width 55 height 18
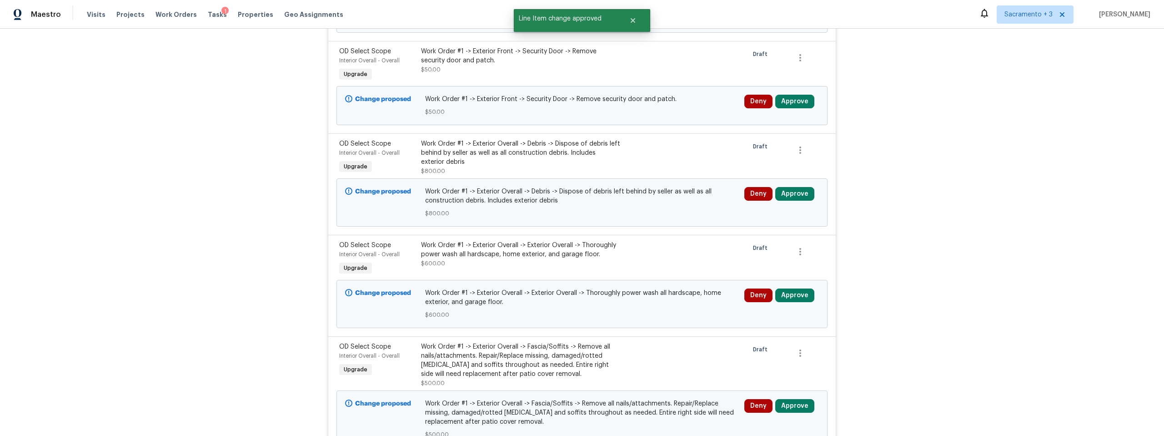
scroll to position [10215, 0]
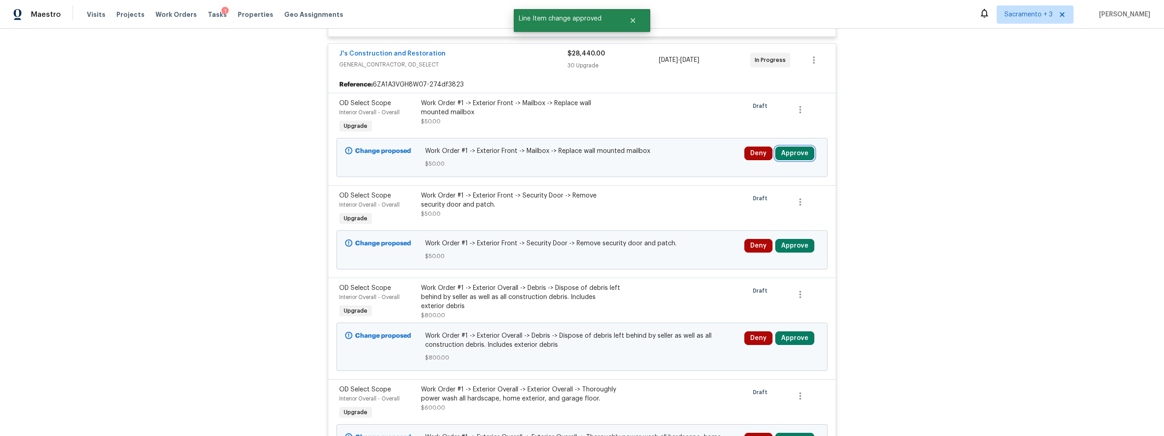
click at [784, 160] on button "Approve" at bounding box center [794, 153] width 39 height 14
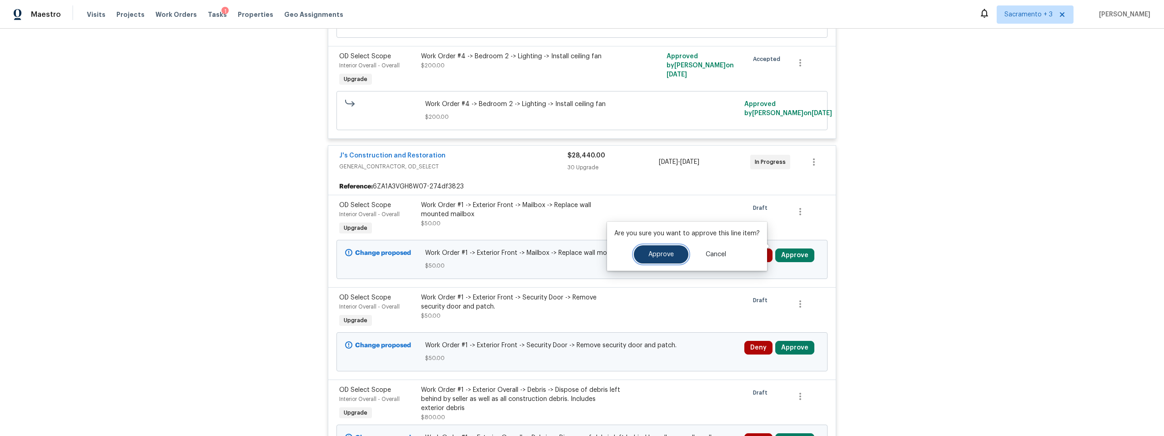
click at [679, 246] on button "Approve" at bounding box center [661, 254] width 55 height 18
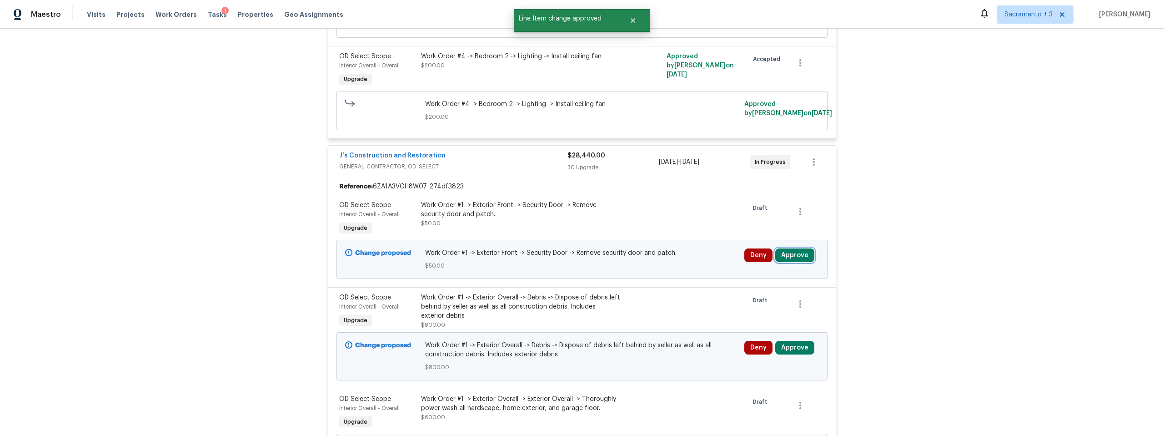
click at [784, 248] on button "Approve" at bounding box center [794, 255] width 39 height 14
click at [659, 249] on div "Are you sure you want to approve this line item? Approve Cancel" at bounding box center [687, 245] width 160 height 49
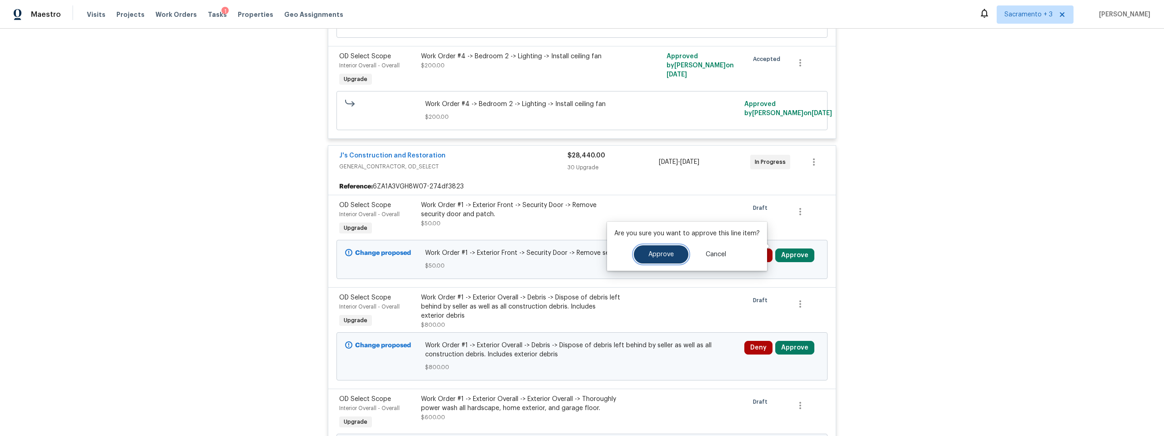
click at [659, 254] on span "Approve" at bounding box center [660, 254] width 25 height 7
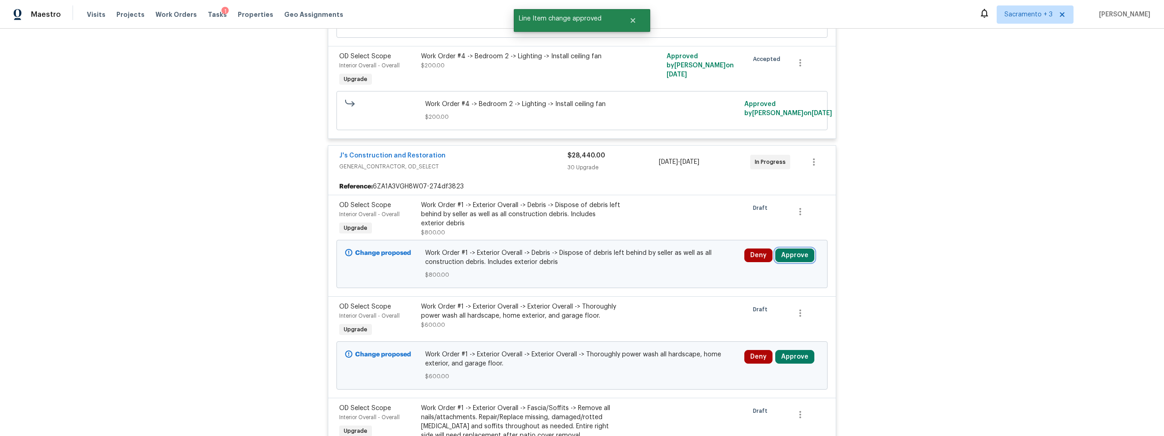
click at [799, 251] on button "Approve" at bounding box center [794, 255] width 39 height 14
click at [642, 254] on div "Are you sure you want to approve this line item? Approve Cancel" at bounding box center [687, 245] width 160 height 49
click at [652, 254] on span "Approve" at bounding box center [660, 254] width 25 height 7
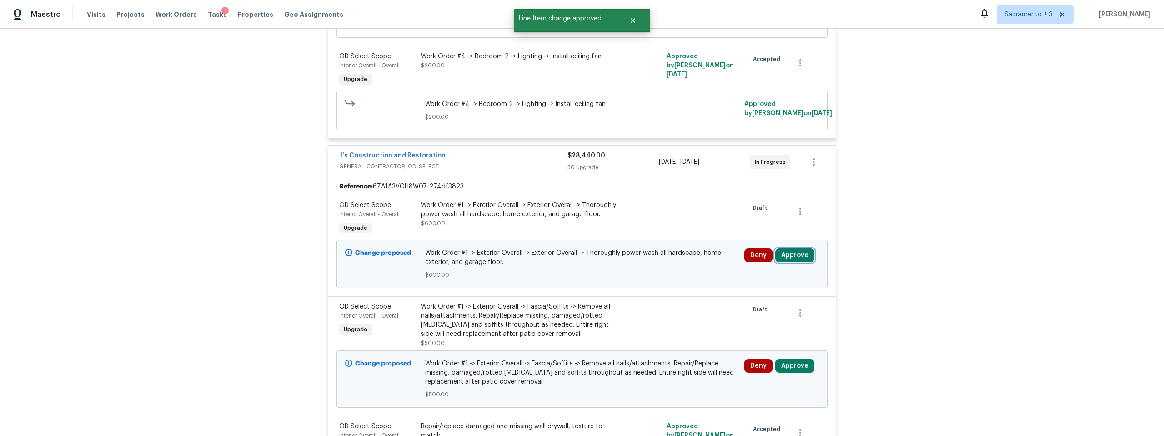
click at [797, 248] on button "Approve" at bounding box center [794, 255] width 39 height 14
click at [663, 250] on button "Approve" at bounding box center [661, 254] width 55 height 18
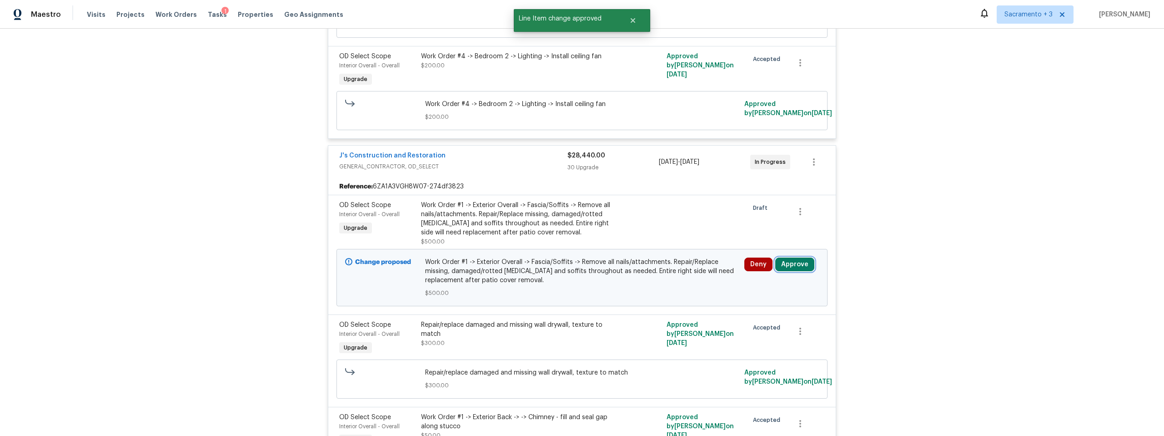
click at [790, 257] on button "Approve" at bounding box center [794, 264] width 39 height 14
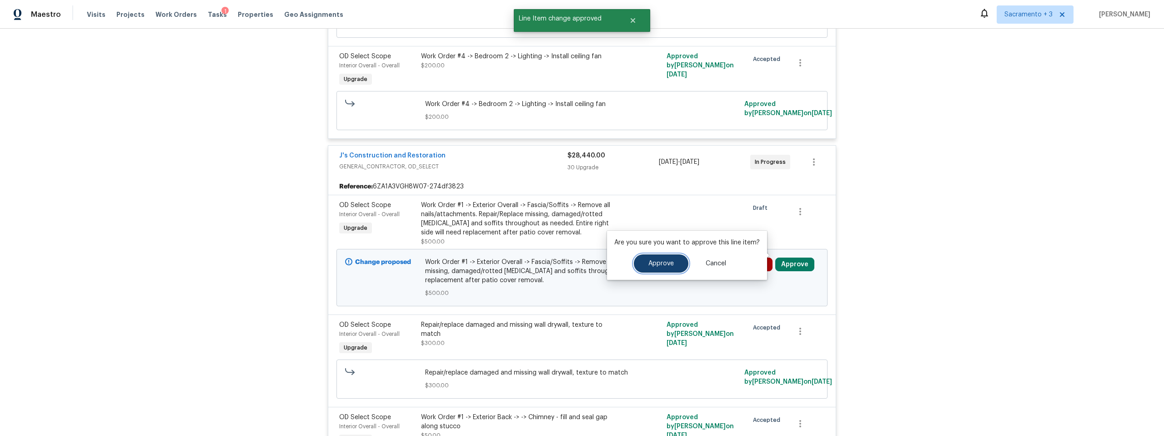
click at [653, 262] on span "Approve" at bounding box center [660, 263] width 25 height 7
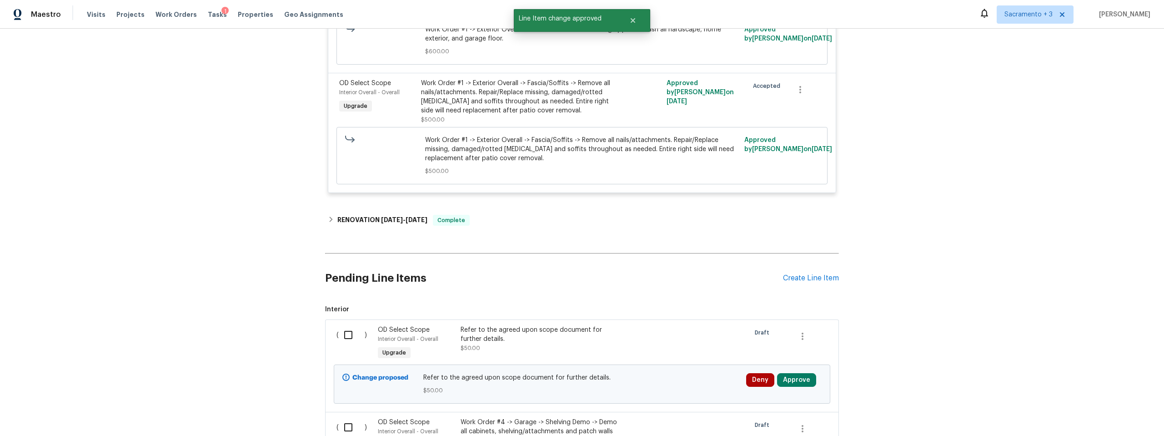
scroll to position [13342, 0]
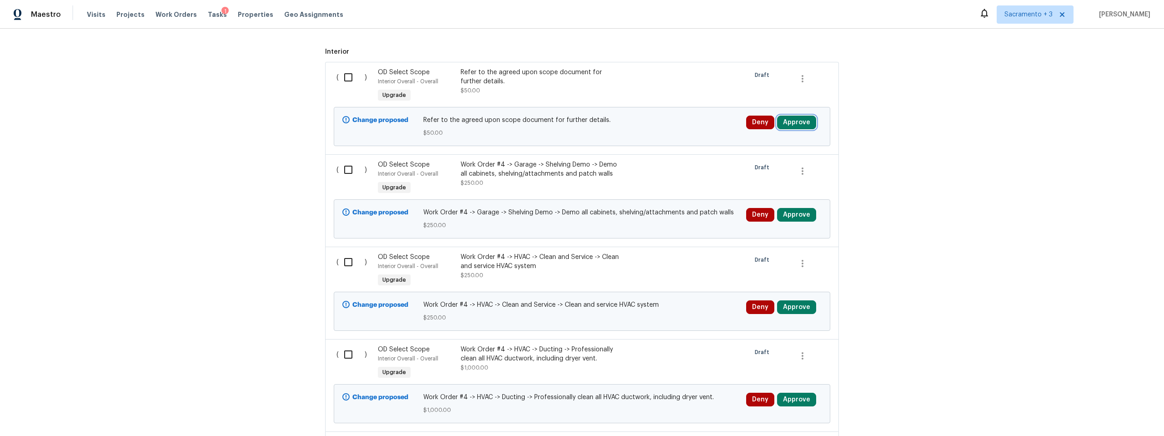
click at [787, 116] on button "Approve" at bounding box center [796, 123] width 39 height 14
click at [746, 156] on button "Approve" at bounding box center [767, 160] width 55 height 18
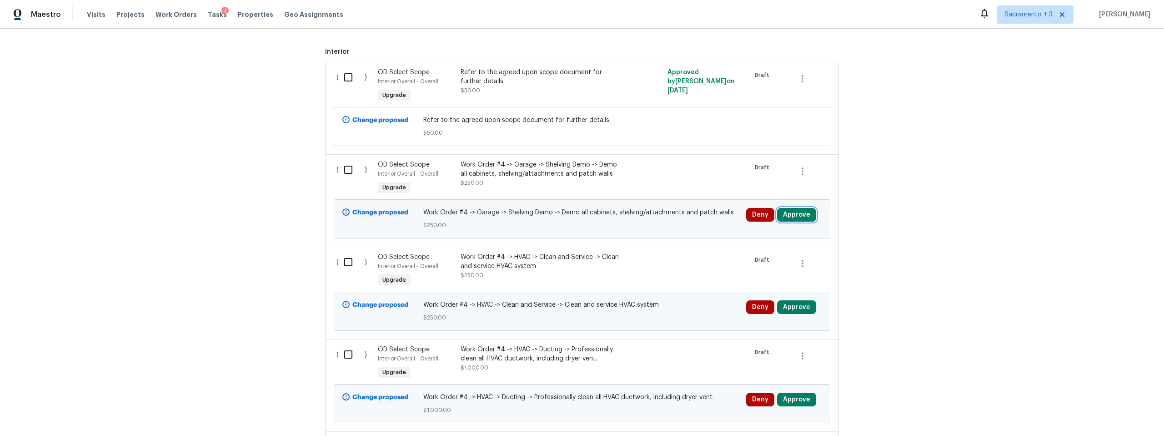
click at [786, 208] on button "Approve" at bounding box center [796, 215] width 39 height 14
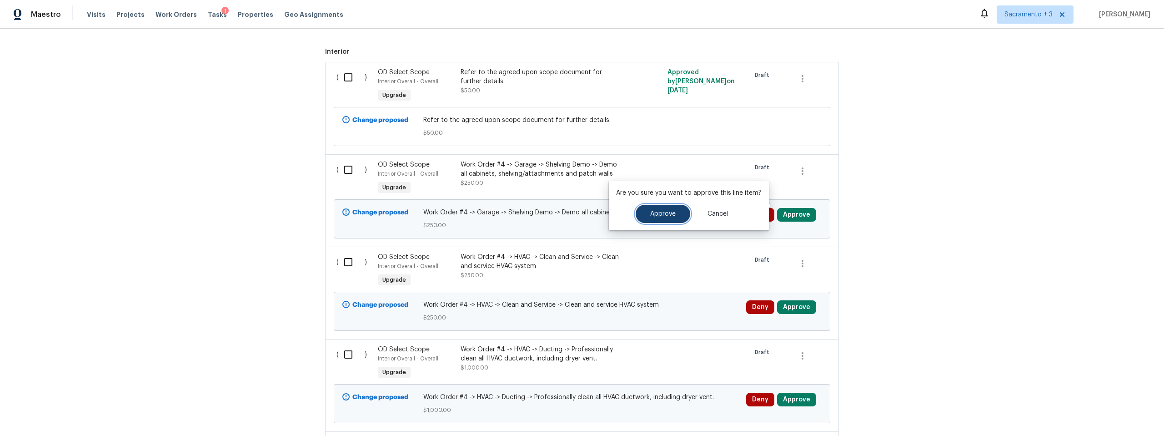
click at [651, 217] on button "Approve" at bounding box center [663, 214] width 55 height 18
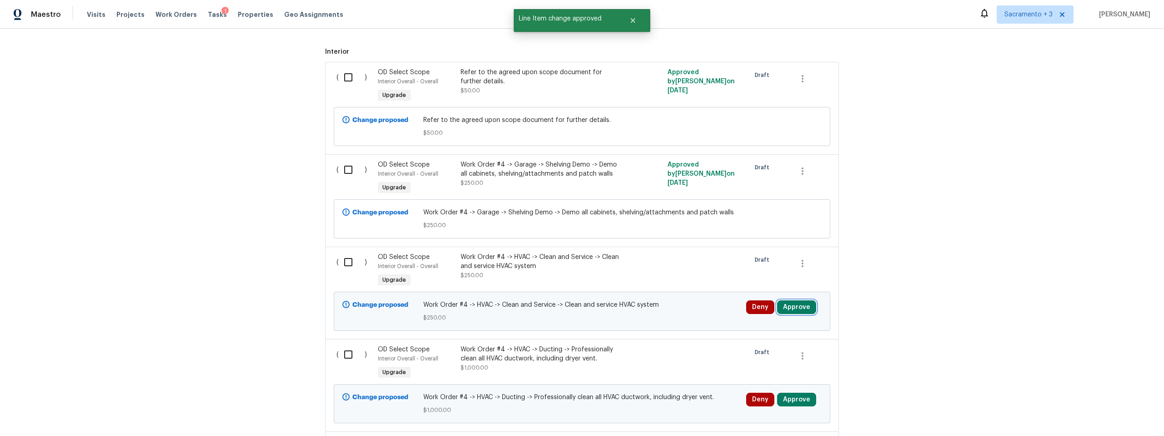
click at [794, 300] on button "Approve" at bounding box center [796, 307] width 39 height 14
click at [660, 307] on span "Approve" at bounding box center [662, 306] width 25 height 7
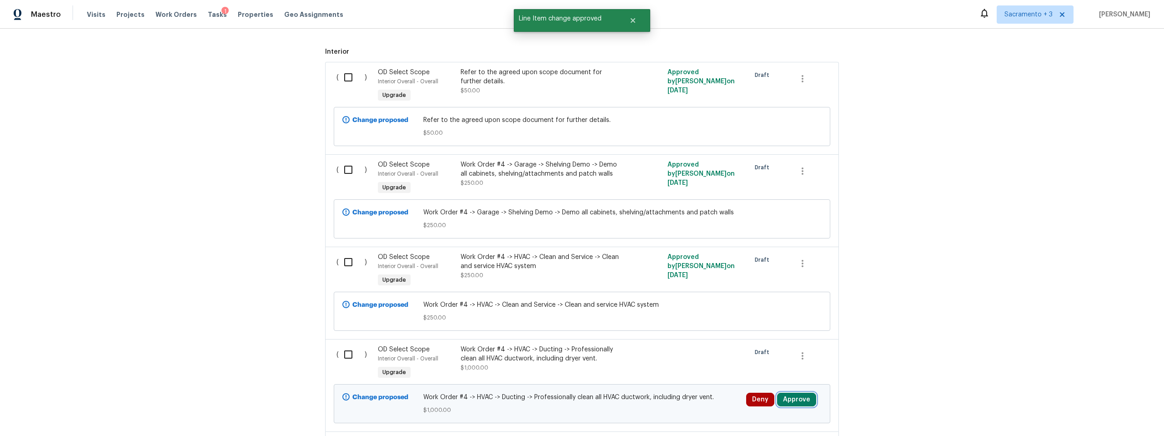
click at [786, 392] on button "Approve" at bounding box center [796, 399] width 39 height 14
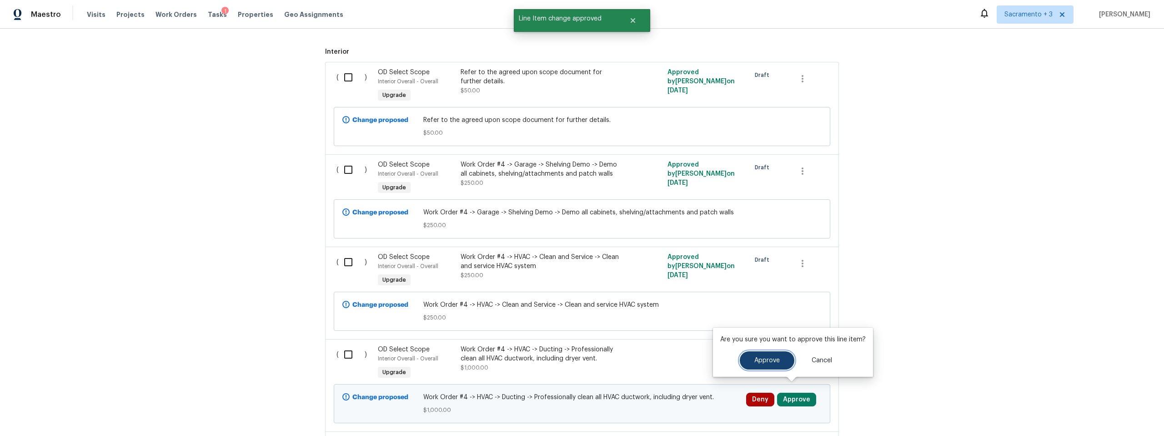
click at [765, 364] on button "Approve" at bounding box center [767, 360] width 55 height 18
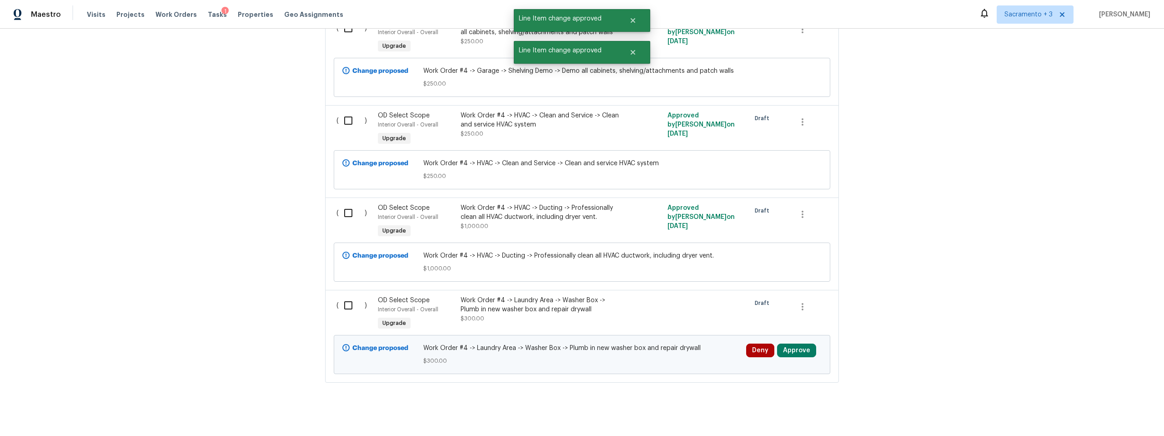
scroll to position [13490, 0]
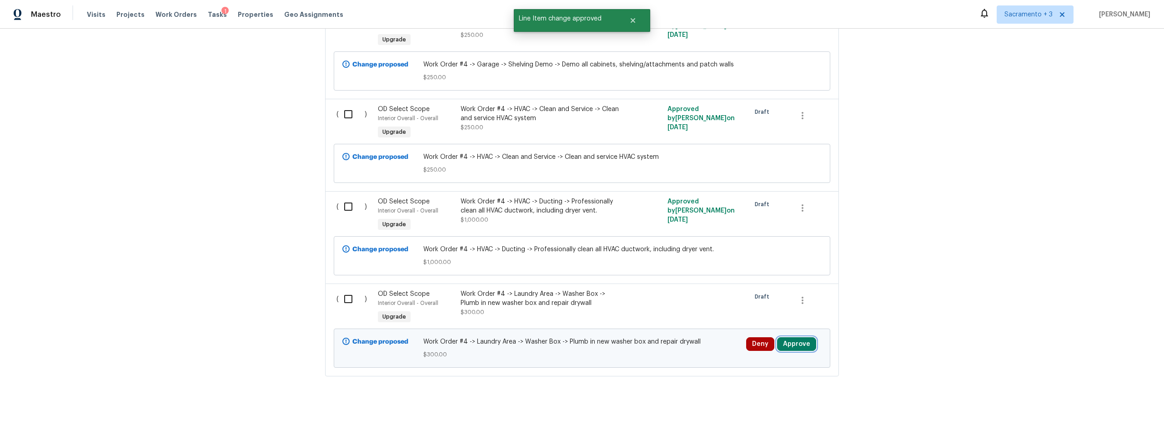
click at [794, 337] on button "Approve" at bounding box center [796, 344] width 39 height 14
click at [768, 306] on span "Approve" at bounding box center [766, 304] width 25 height 7
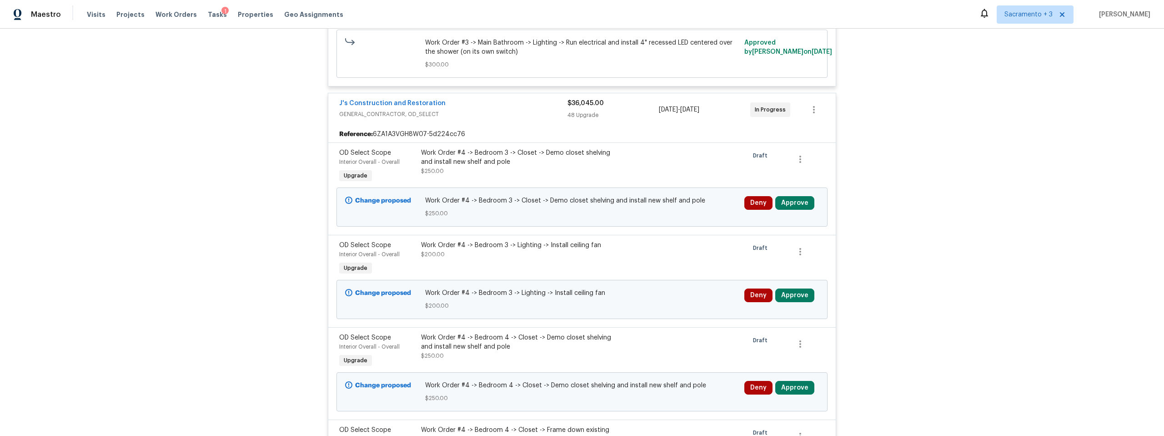
scroll to position [5524, 0]
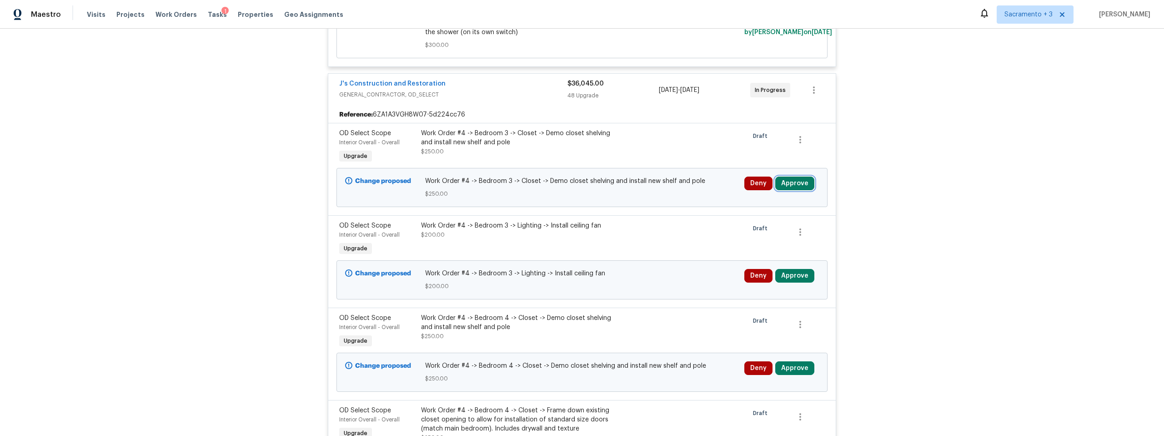
click at [791, 189] on button "Approve" at bounding box center [794, 183] width 39 height 14
click at [643, 191] on button "Approve" at bounding box center [661, 191] width 55 height 18
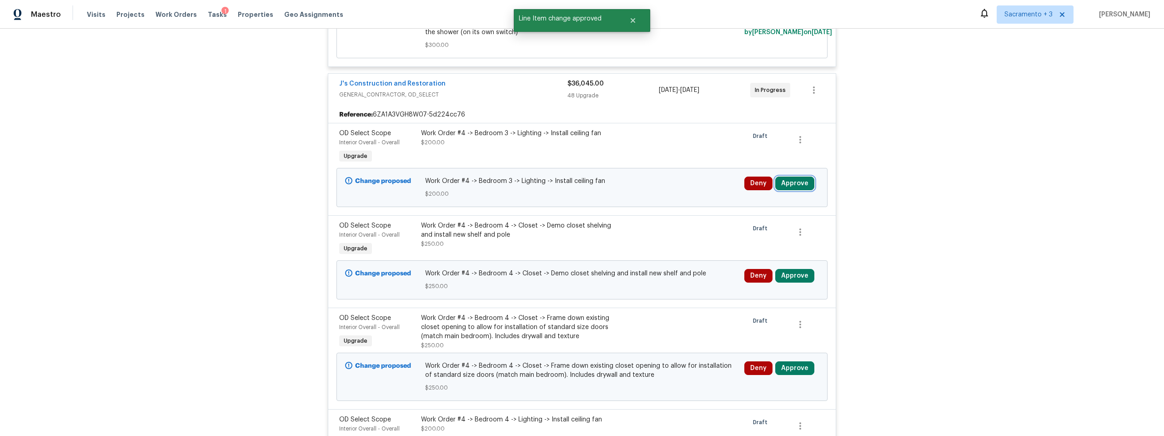
click at [788, 186] on button "Approve" at bounding box center [794, 183] width 39 height 14
click at [646, 197] on button "Approve" at bounding box center [661, 191] width 55 height 18
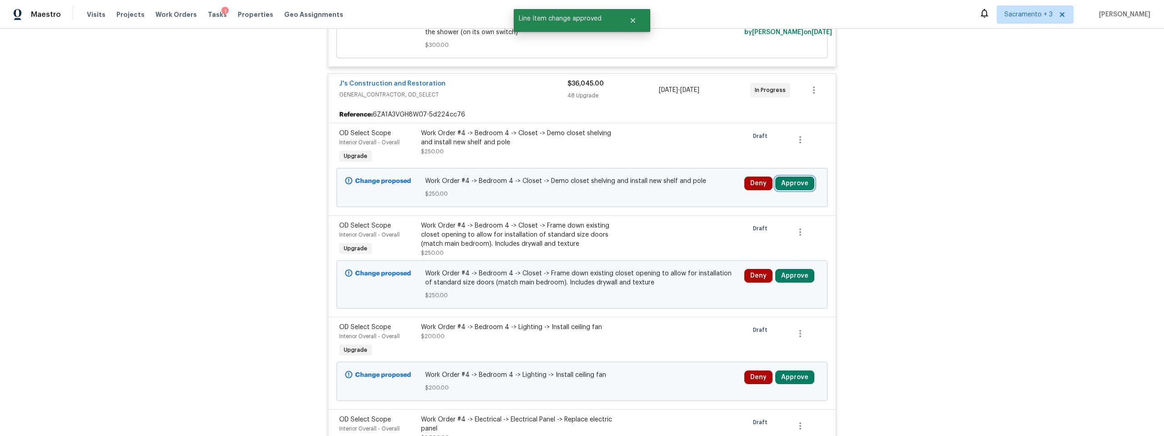
click at [788, 188] on button "Approve" at bounding box center [794, 183] width 39 height 14
click at [652, 192] on div "Are you sure you want to approve this line item? Approve Cancel" at bounding box center [687, 183] width 160 height 49
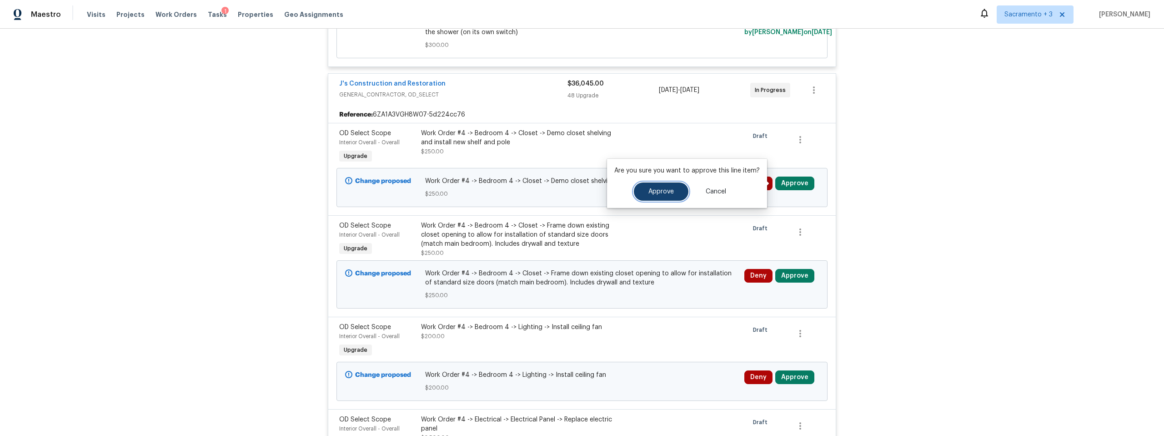
click at [652, 191] on span "Approve" at bounding box center [660, 191] width 25 height 7
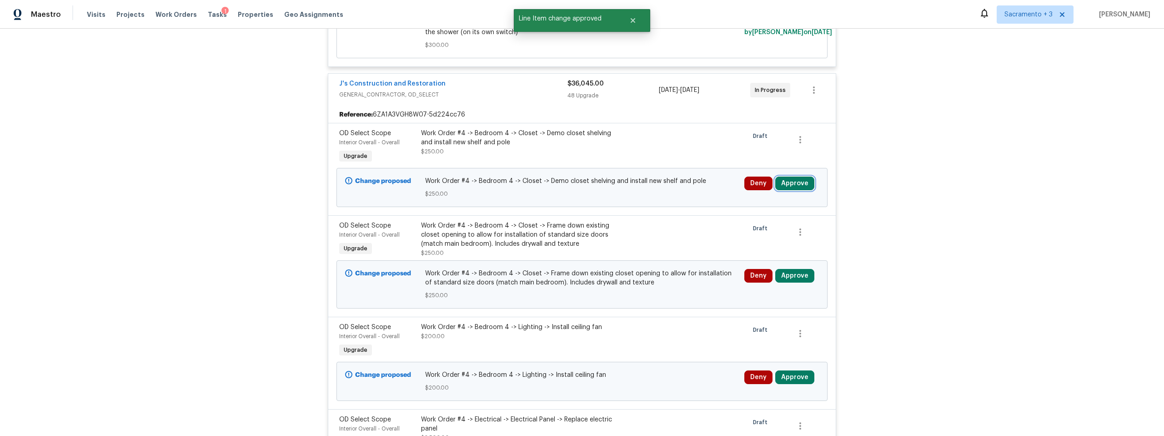
click at [798, 182] on button "Approve" at bounding box center [794, 183] width 39 height 14
click at [642, 197] on button "Approve" at bounding box center [661, 191] width 55 height 18
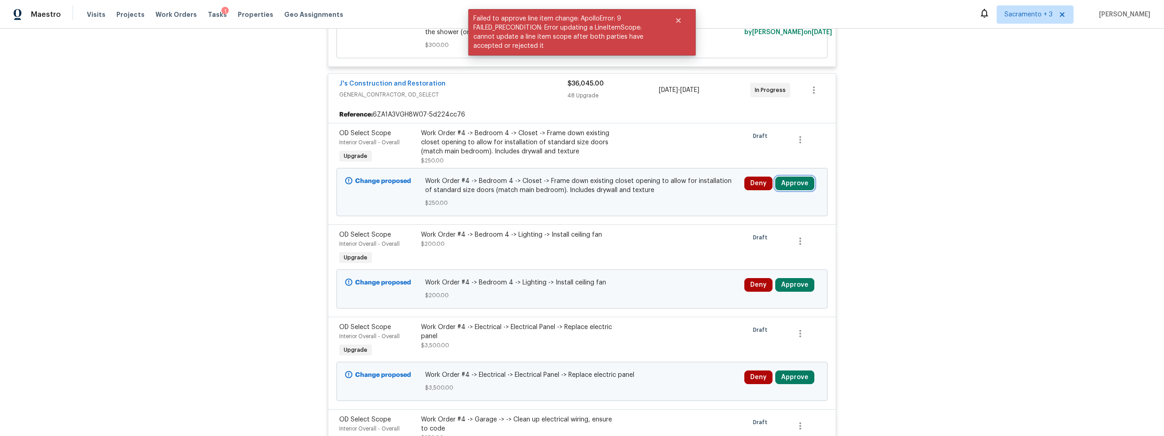
click at [797, 184] on button "Approve" at bounding box center [794, 183] width 39 height 14
click at [644, 190] on button "Approve" at bounding box center [661, 191] width 55 height 18
click at [680, 19] on icon "Close" at bounding box center [678, 20] width 5 height 5
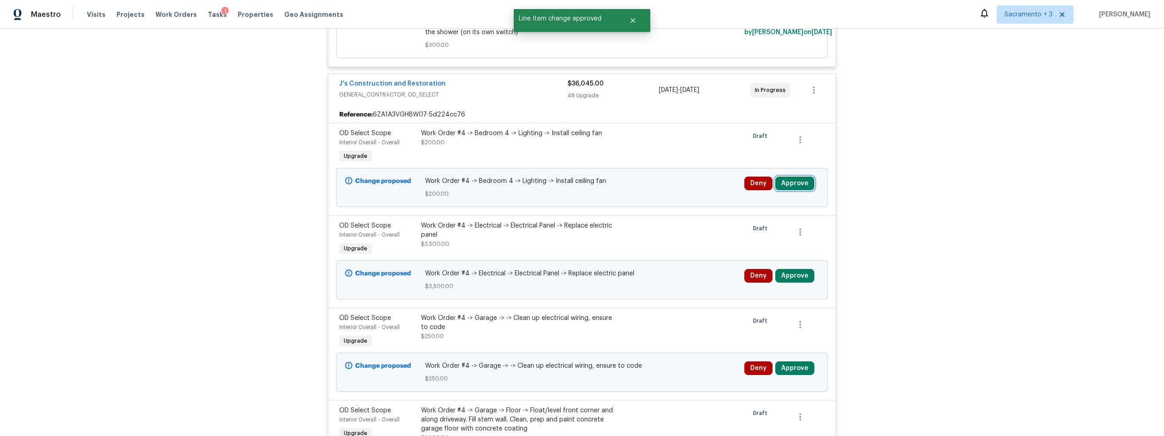
click at [792, 185] on button "Approve" at bounding box center [794, 183] width 39 height 14
click at [660, 193] on span "Approve" at bounding box center [660, 191] width 25 height 7
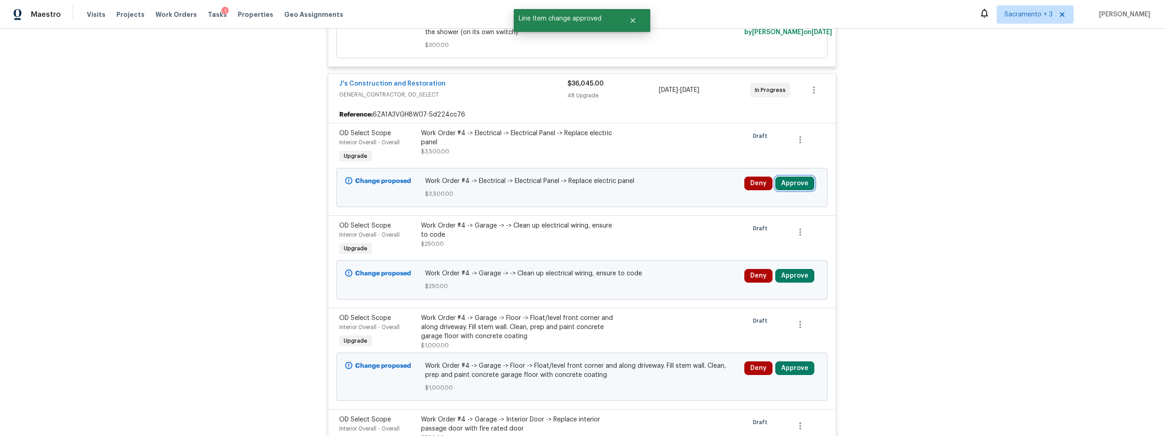
click at [780, 182] on button "Approve" at bounding box center [794, 183] width 39 height 14
click at [671, 193] on span "Approve" at bounding box center [660, 191] width 25 height 7
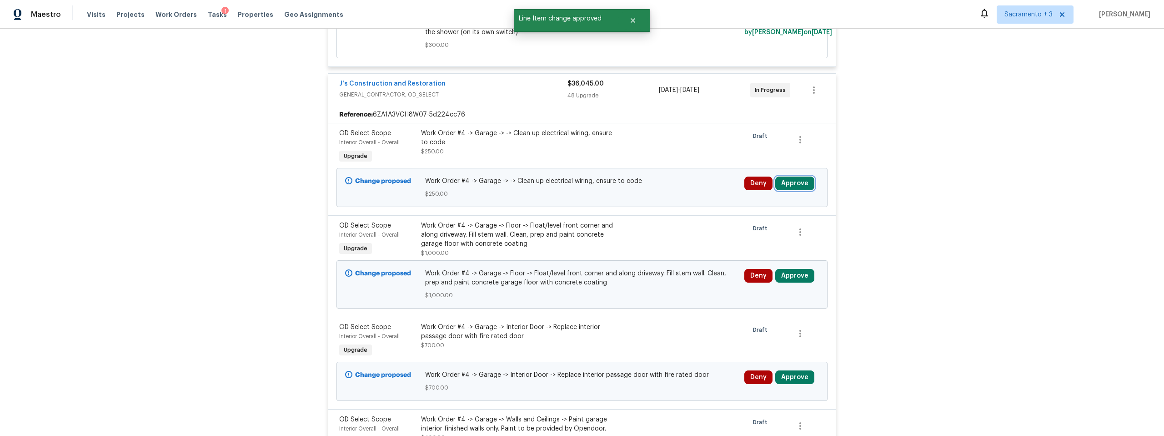
click at [784, 184] on button "Approve" at bounding box center [794, 183] width 39 height 14
click at [655, 191] on span "Approve" at bounding box center [660, 191] width 25 height 7
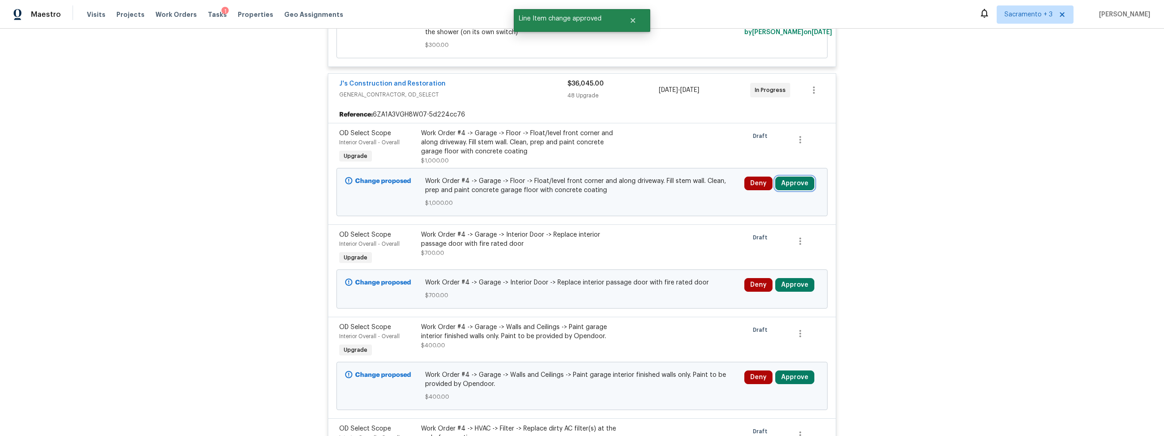
click at [789, 187] on button "Approve" at bounding box center [794, 183] width 39 height 14
click at [671, 194] on span "Approve" at bounding box center [660, 191] width 25 height 7
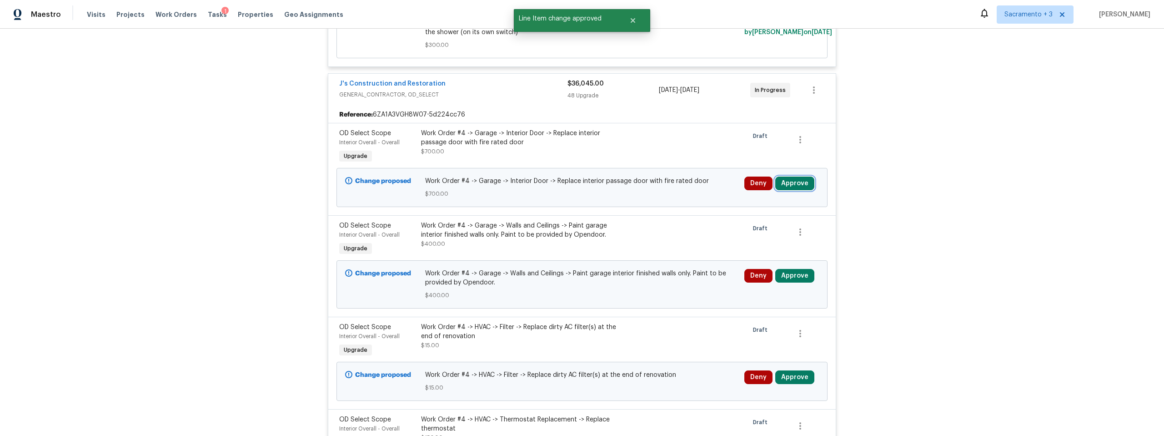
click at [782, 185] on button "Approve" at bounding box center [794, 183] width 39 height 14
click at [647, 195] on div "Are you sure you want to approve this line item? Approve Cancel" at bounding box center [687, 183] width 160 height 49
click at [648, 192] on span "Approve" at bounding box center [660, 191] width 25 height 7
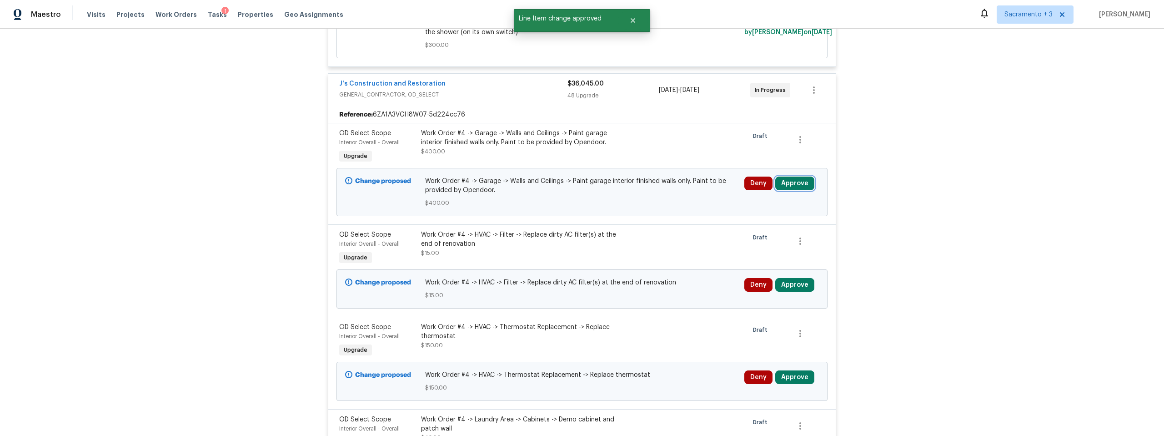
click at [798, 186] on button "Approve" at bounding box center [794, 183] width 39 height 14
click at [667, 199] on button "Approve" at bounding box center [661, 191] width 55 height 18
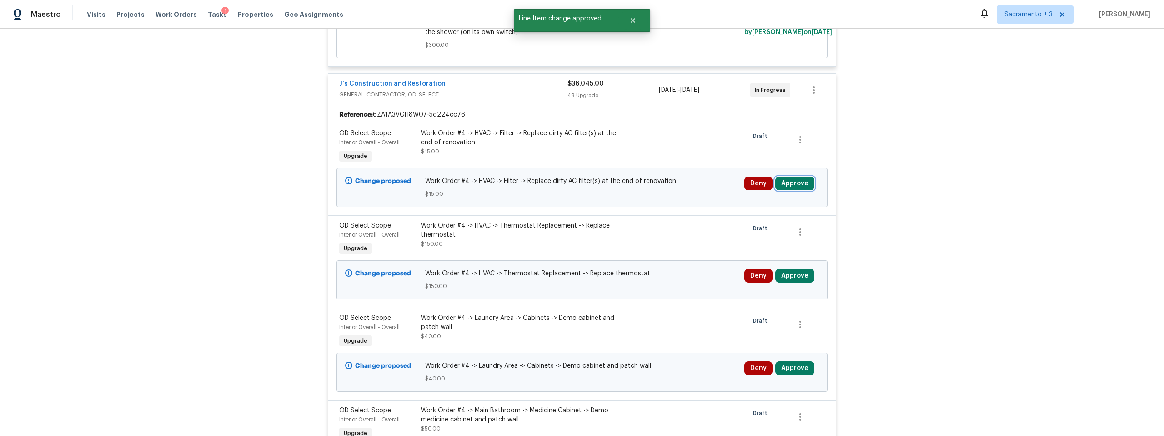
click at [779, 186] on button "Approve" at bounding box center [794, 183] width 39 height 14
click at [648, 191] on div "Are you sure you want to approve this line item? Approve Cancel" at bounding box center [687, 183] width 160 height 49
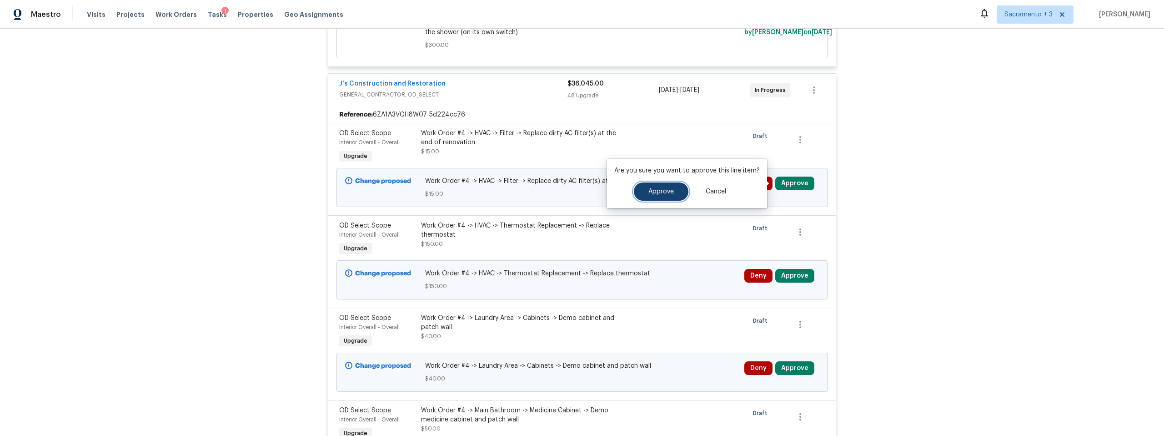
click at [667, 188] on span "Approve" at bounding box center [660, 191] width 25 height 7
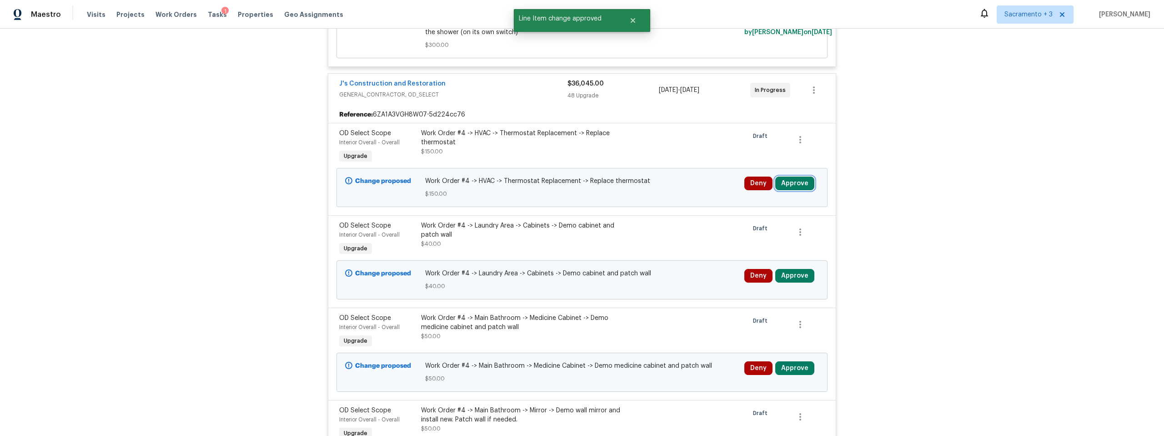
click at [801, 182] on button "Approve" at bounding box center [794, 183] width 39 height 14
click at [642, 188] on button "Approve" at bounding box center [661, 191] width 55 height 18
click at [785, 181] on button "Approve" at bounding box center [794, 183] width 39 height 14
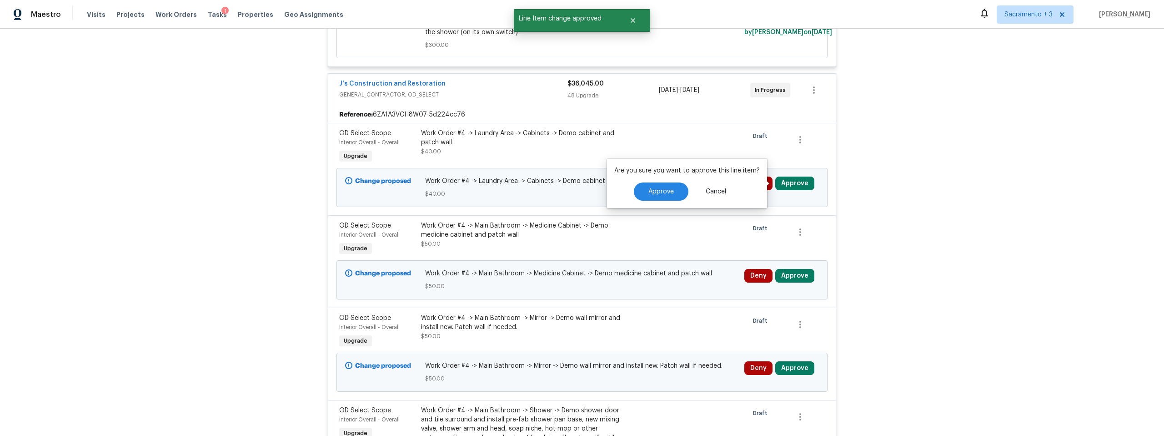
click at [650, 188] on div "Are you sure you want to approve this line item? Approve Cancel" at bounding box center [687, 183] width 160 height 49
click at [650, 195] on button "Approve" at bounding box center [661, 191] width 55 height 18
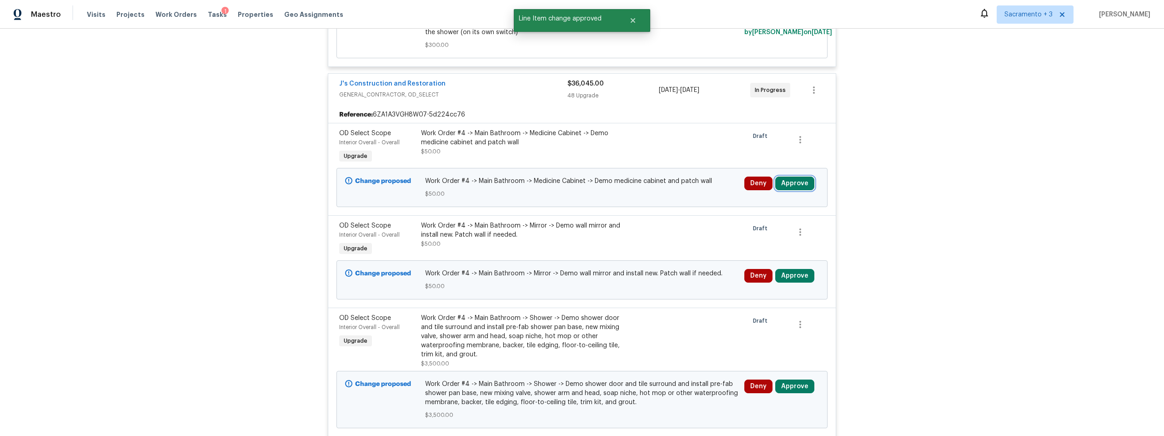
click at [792, 186] on button "Approve" at bounding box center [794, 183] width 39 height 14
click at [654, 191] on span "Approve" at bounding box center [660, 191] width 25 height 7
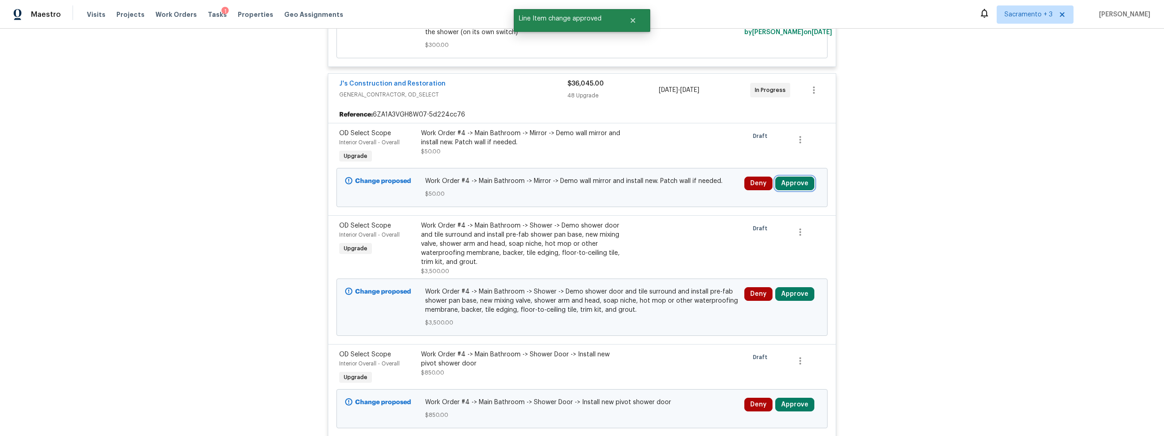
click at [791, 186] on button "Approve" at bounding box center [794, 183] width 39 height 14
click at [645, 192] on button "Approve" at bounding box center [661, 191] width 55 height 18
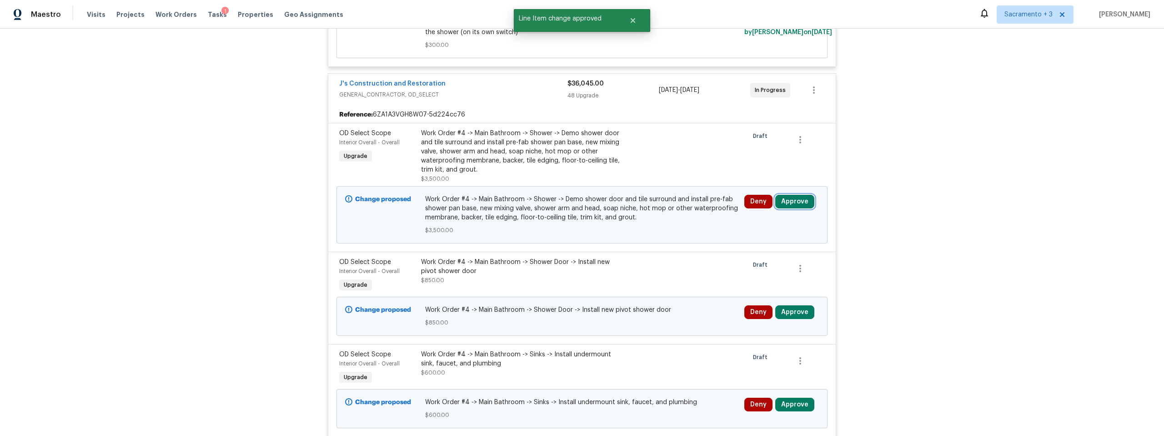
click at [786, 201] on button "Approve" at bounding box center [794, 202] width 39 height 14
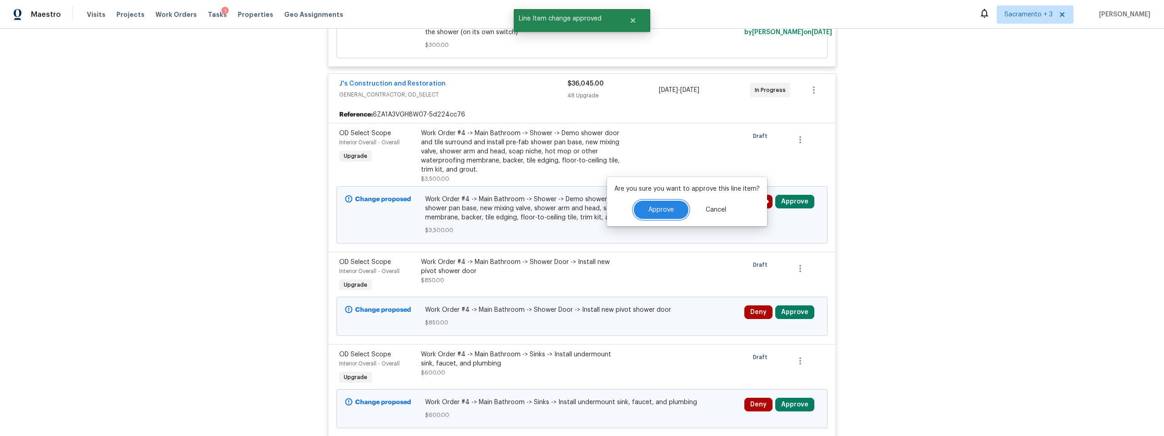
click at [662, 210] on span "Approve" at bounding box center [660, 209] width 25 height 7
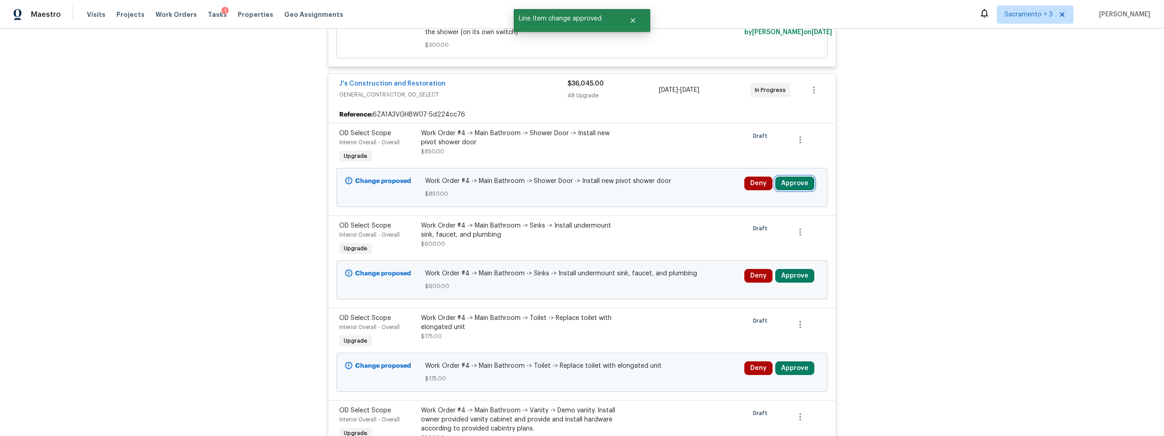
click at [794, 180] on button "Approve" at bounding box center [794, 183] width 39 height 14
click at [669, 194] on div "Are you sure you want to approve this line item? Approve Cancel" at bounding box center [687, 183] width 160 height 49
click at [668, 193] on span "Approve" at bounding box center [660, 191] width 25 height 7
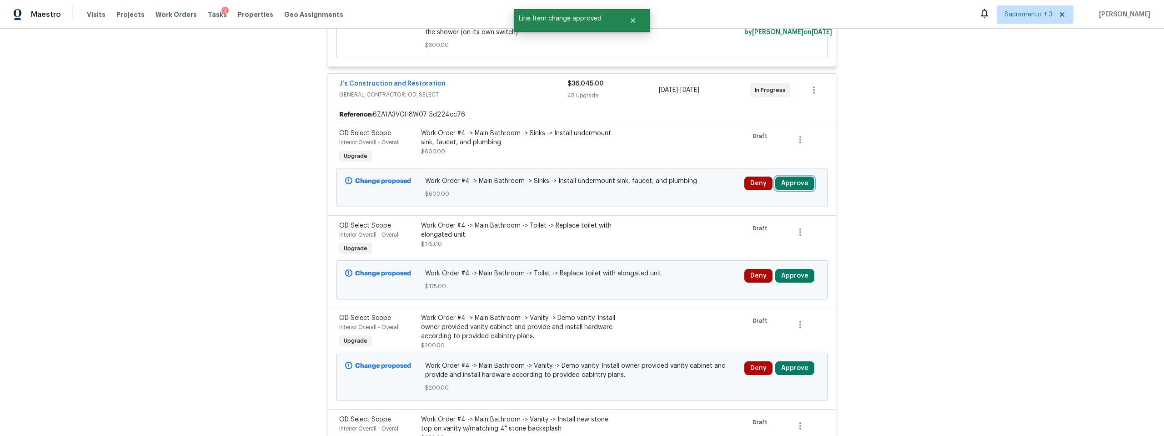
click at [794, 182] on button "Approve" at bounding box center [794, 183] width 39 height 14
click at [646, 197] on button "Approve" at bounding box center [661, 191] width 55 height 18
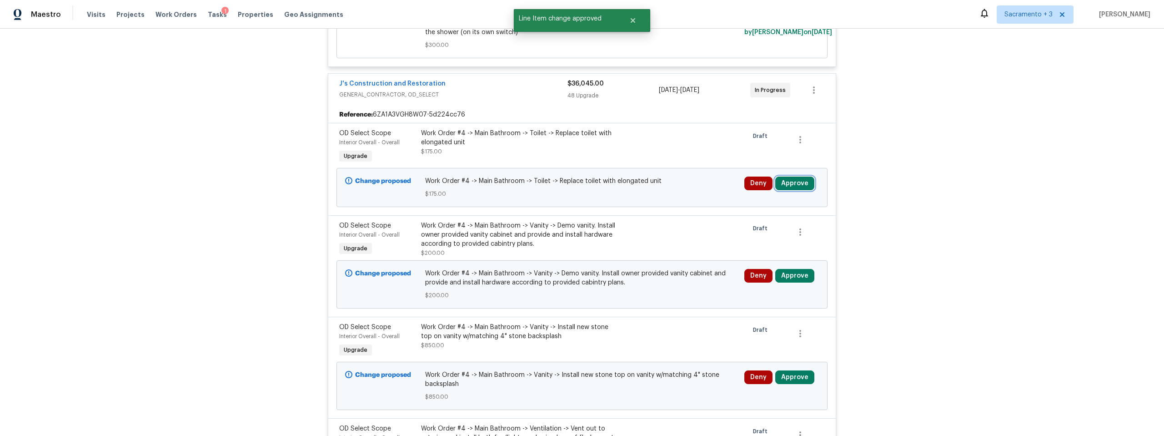
click at [793, 180] on button "Approve" at bounding box center [794, 183] width 39 height 14
click at [668, 190] on div "Are you sure you want to approve this line item? Approve Cancel" at bounding box center [687, 183] width 160 height 49
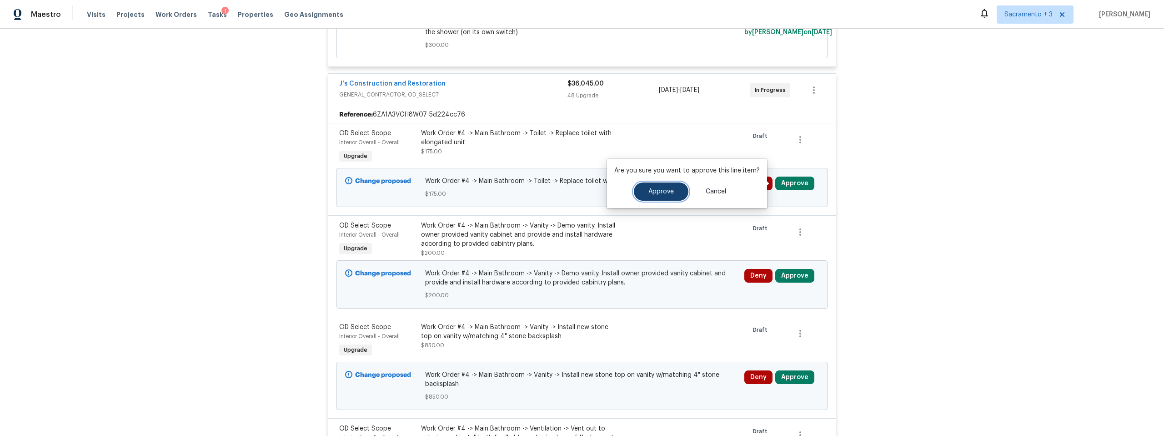
click at [653, 193] on span "Approve" at bounding box center [660, 191] width 25 height 7
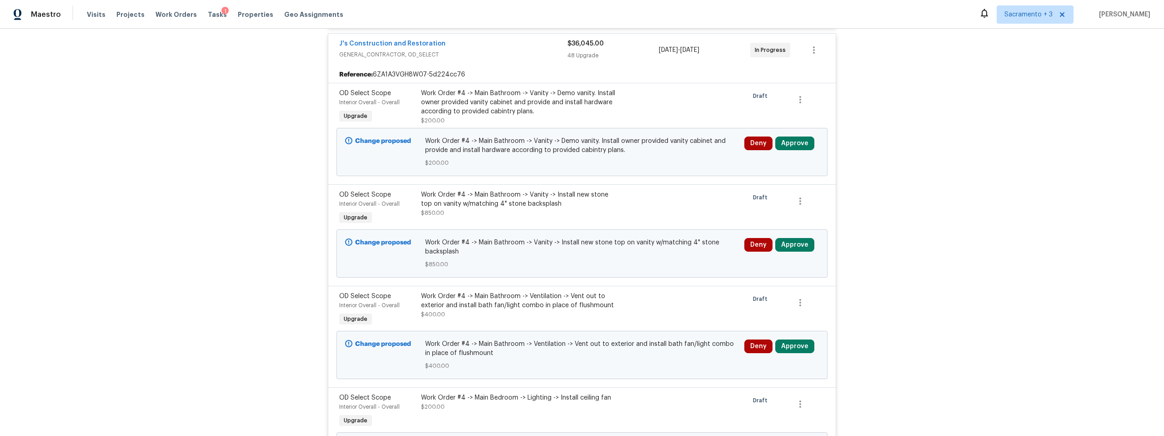
scroll to position [5567, 0]
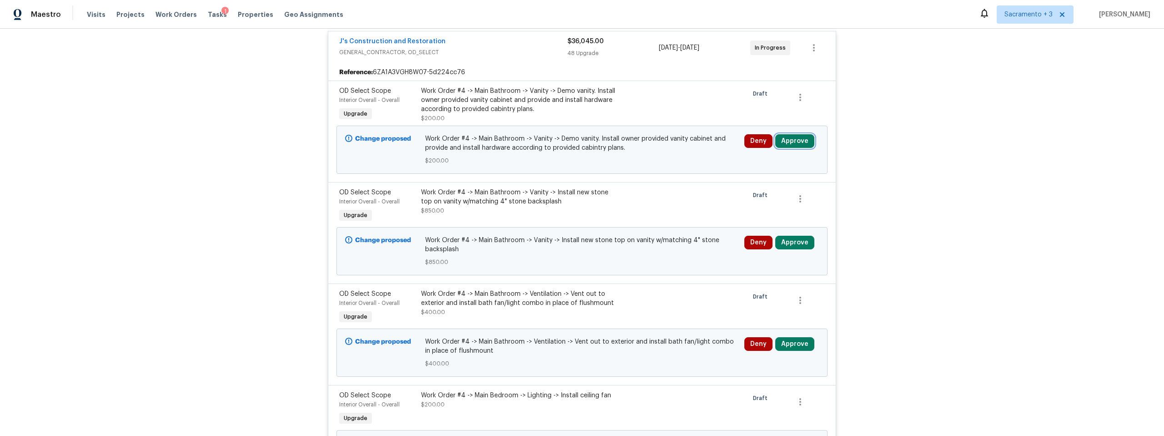
click at [786, 141] on button "Approve" at bounding box center [794, 141] width 39 height 14
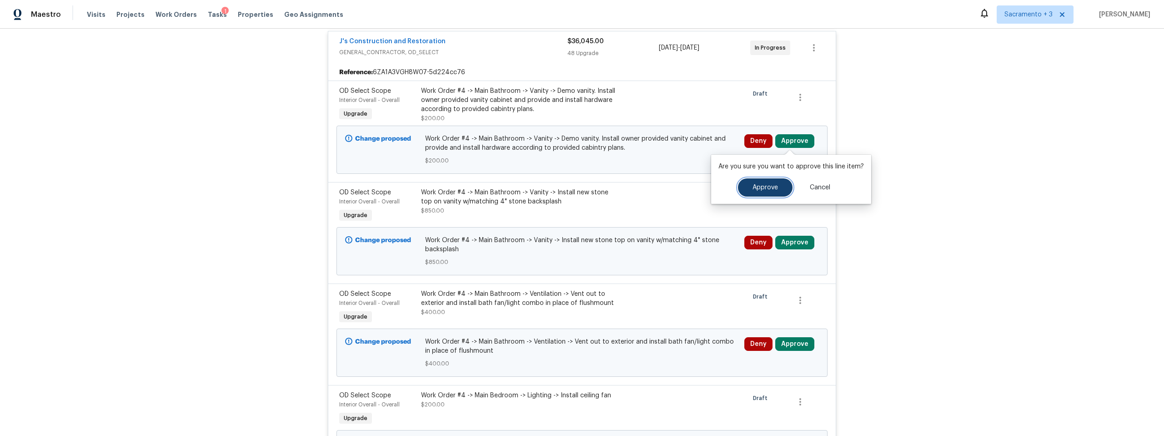
click at [758, 185] on span "Approve" at bounding box center [765, 187] width 25 height 7
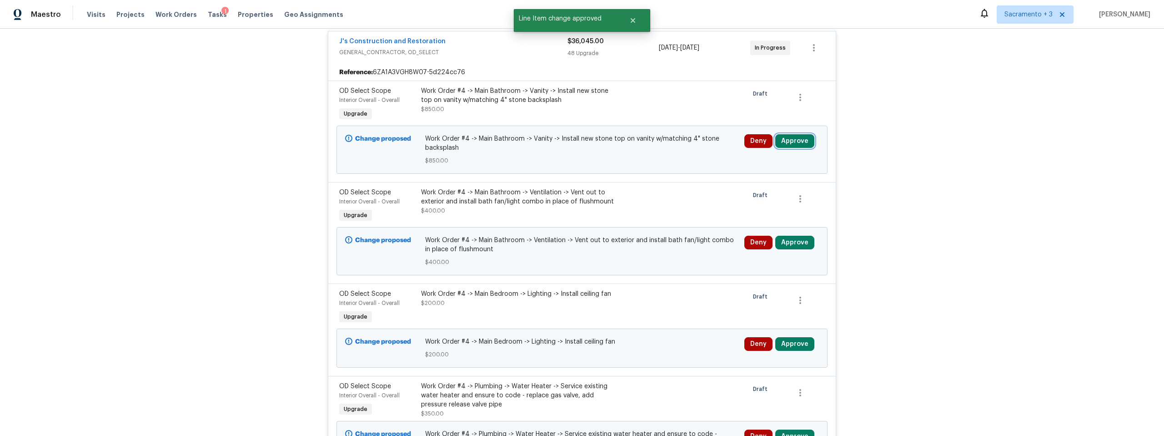
click at [793, 146] on button "Approve" at bounding box center [794, 141] width 39 height 14
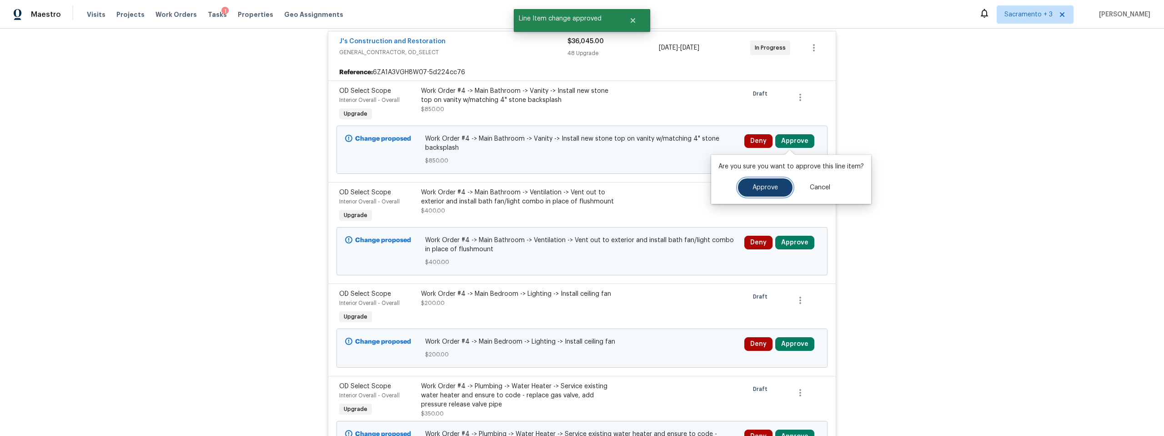
click at [757, 188] on span "Approve" at bounding box center [765, 187] width 25 height 7
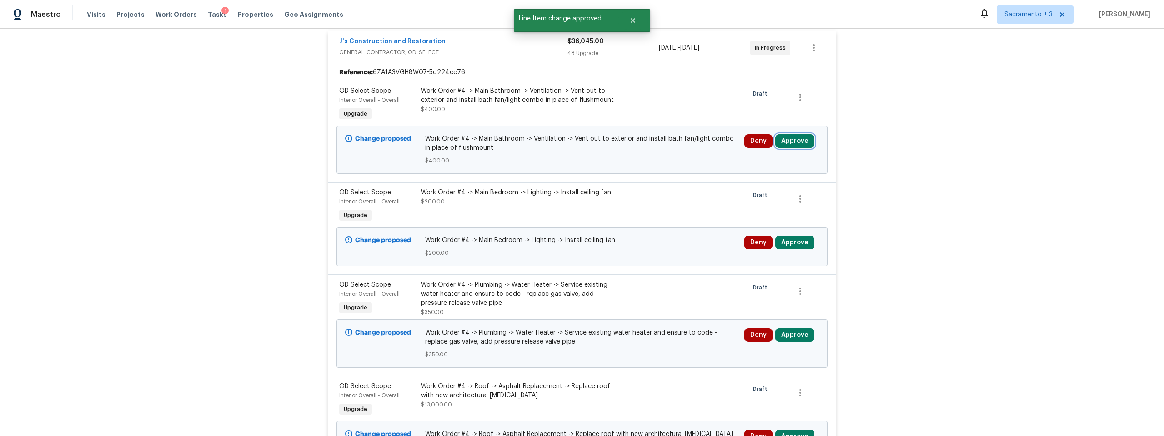
click at [792, 143] on button "Approve" at bounding box center [794, 141] width 39 height 14
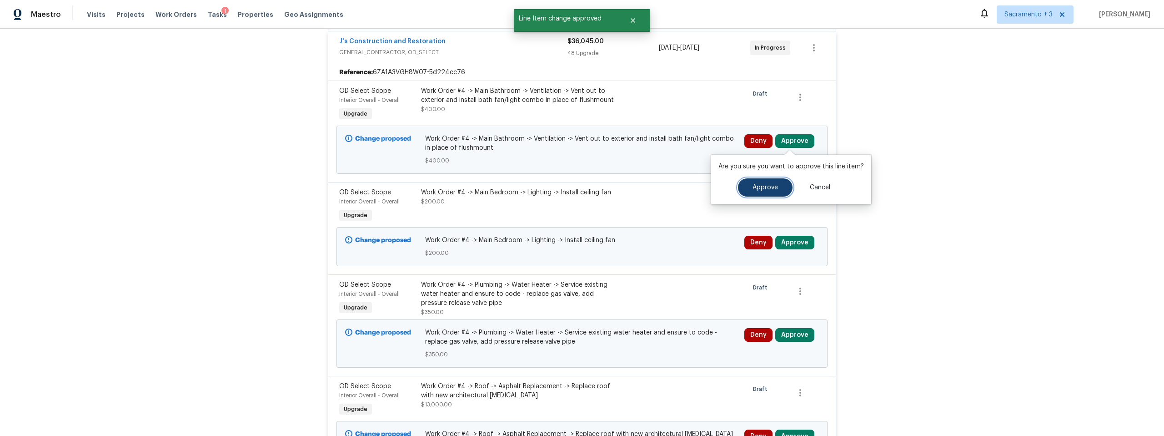
click at [754, 188] on span "Approve" at bounding box center [765, 187] width 25 height 7
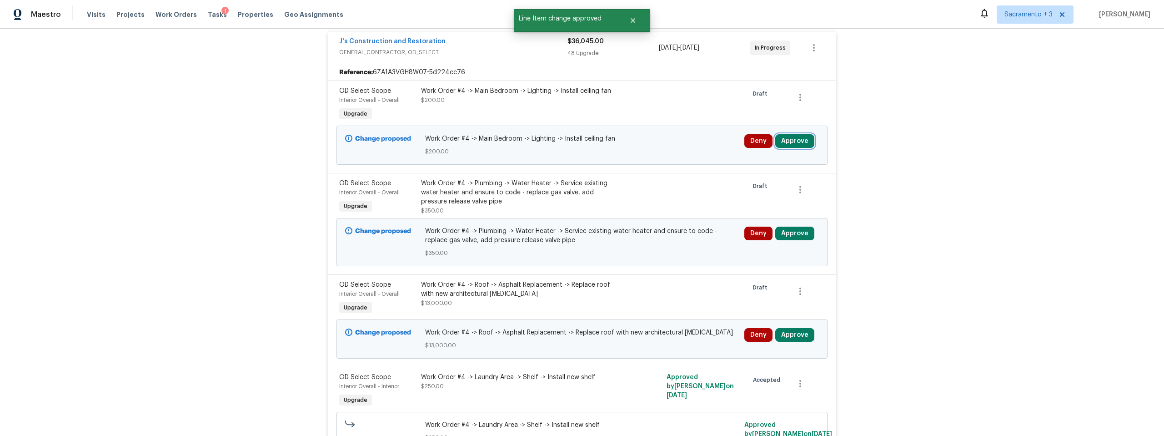
click at [793, 136] on button "Approve" at bounding box center [794, 141] width 39 height 14
click at [793, 141] on button "Approve" at bounding box center [794, 141] width 39 height 14
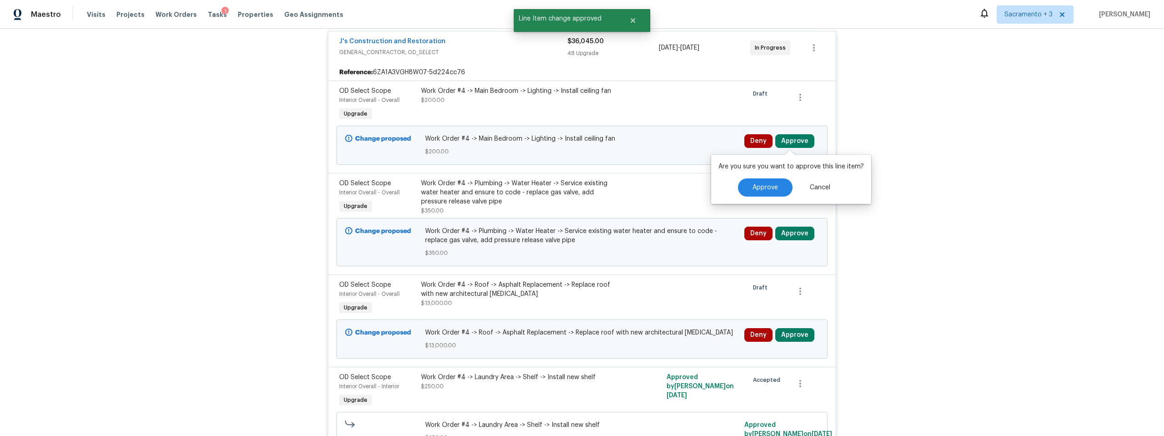
click at [769, 188] on div "Are you sure you want to approve this line item? Approve Cancel" at bounding box center [791, 179] width 160 height 49
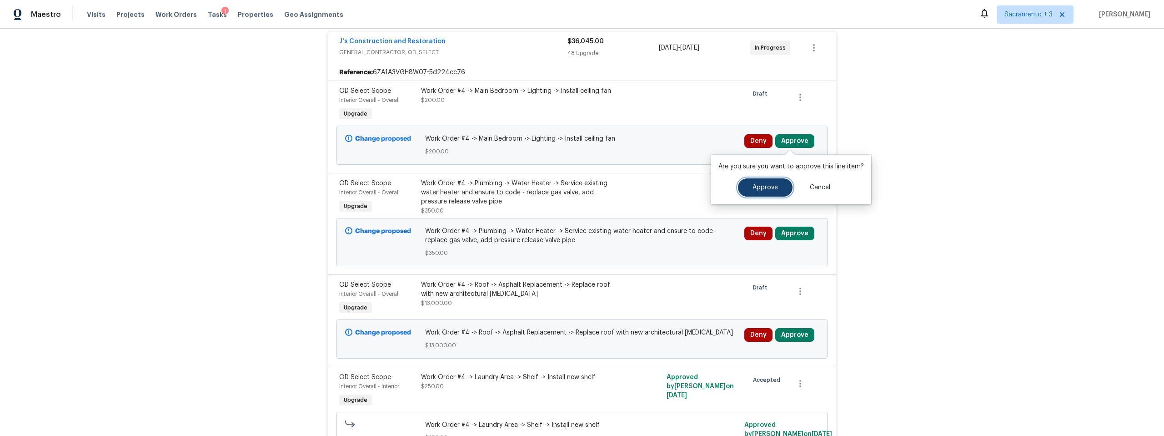
click at [769, 186] on span "Approve" at bounding box center [765, 187] width 25 height 7
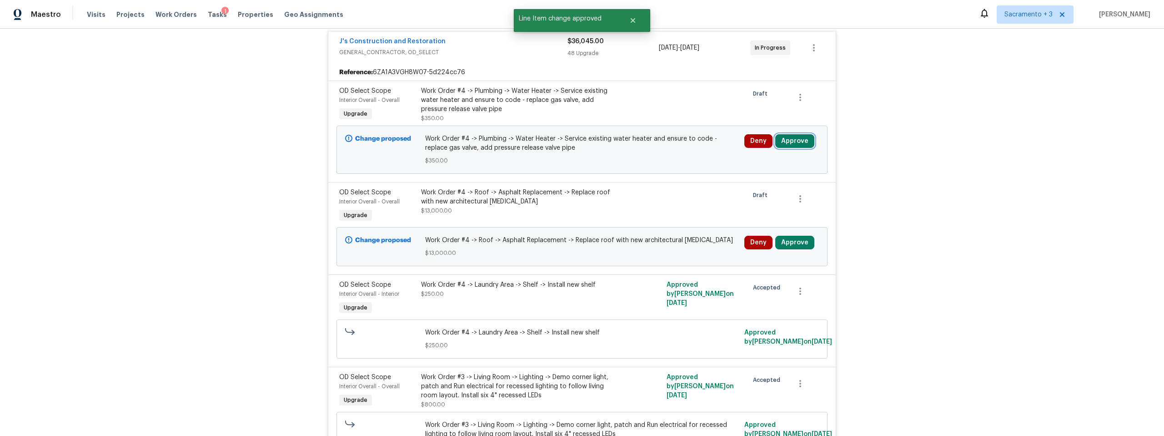
click at [792, 143] on button "Approve" at bounding box center [794, 141] width 39 height 14
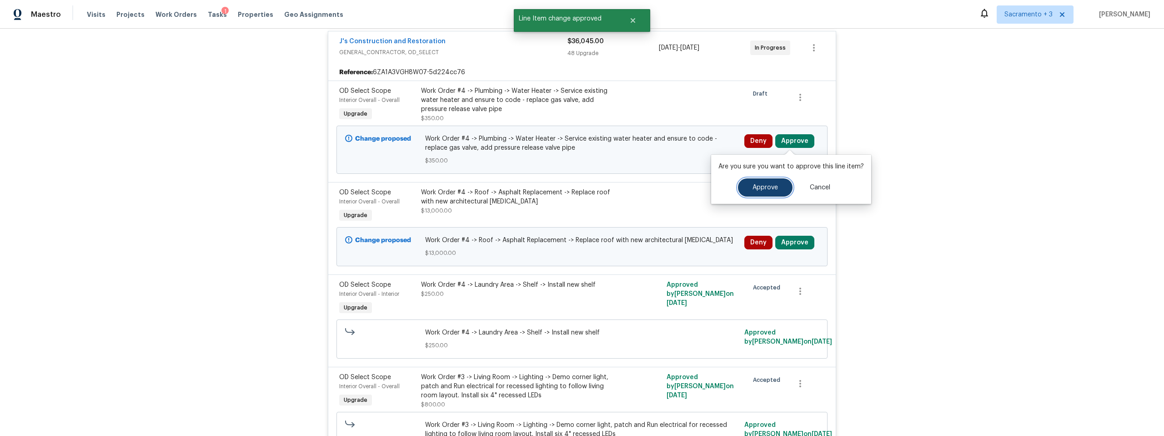
click at [771, 186] on span "Approve" at bounding box center [765, 187] width 25 height 7
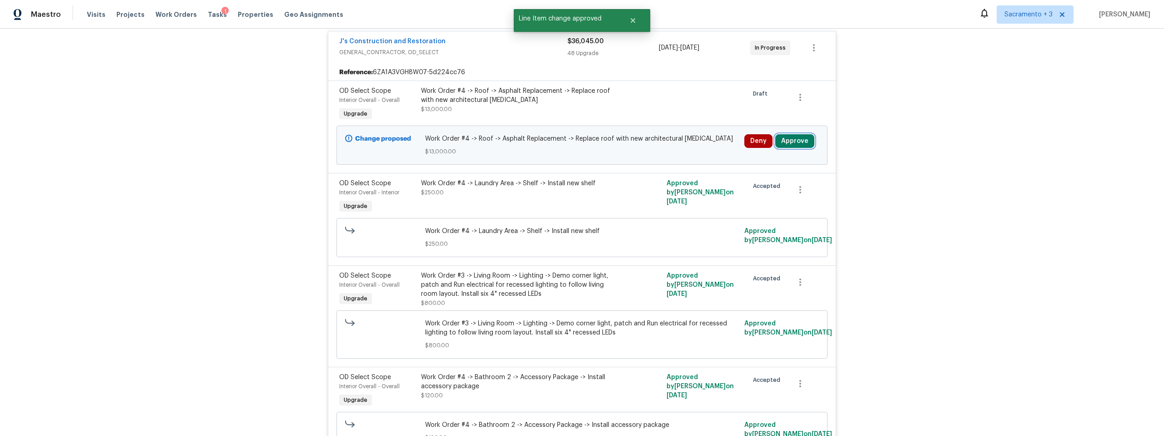
click at [799, 140] on button "Approve" at bounding box center [794, 141] width 39 height 14
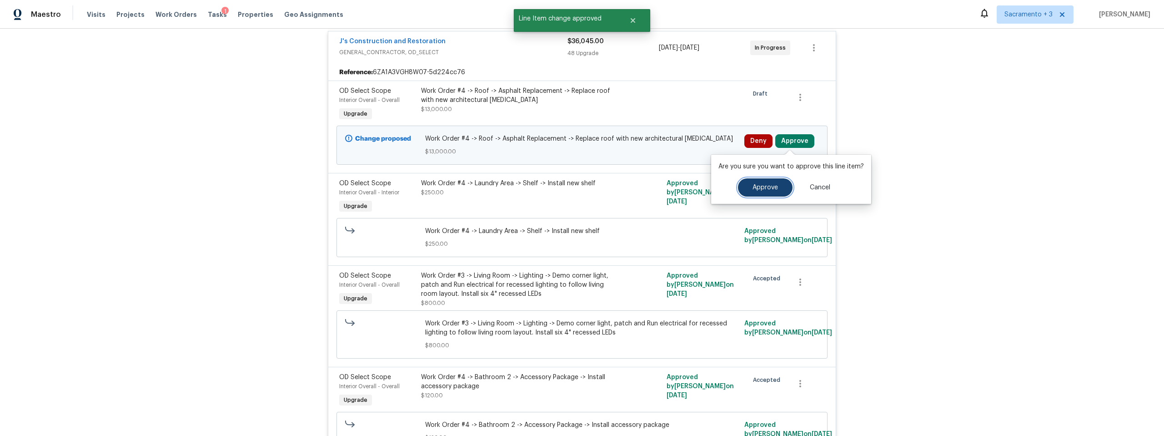
click at [765, 191] on button "Approve" at bounding box center [765, 187] width 55 height 18
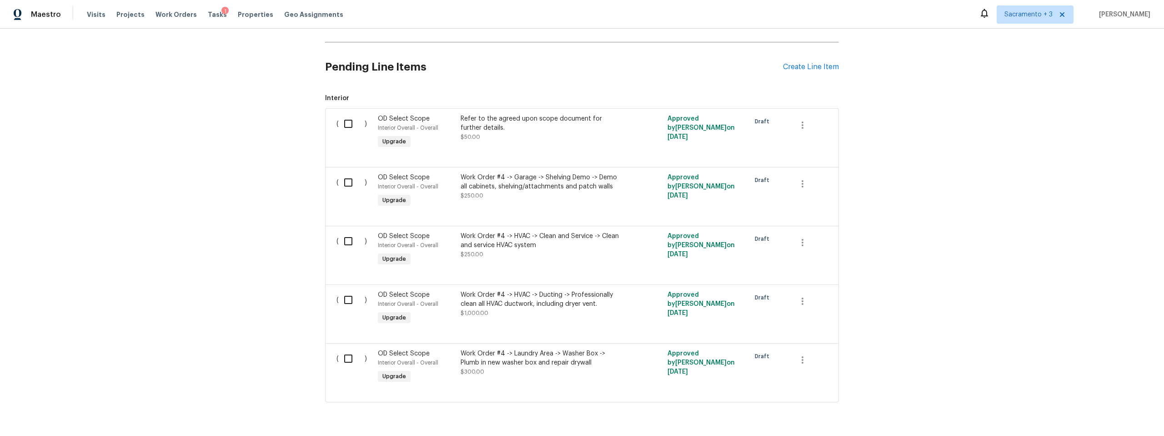
scroll to position [10387, 0]
